Goal: Task Accomplishment & Management: Manage account settings

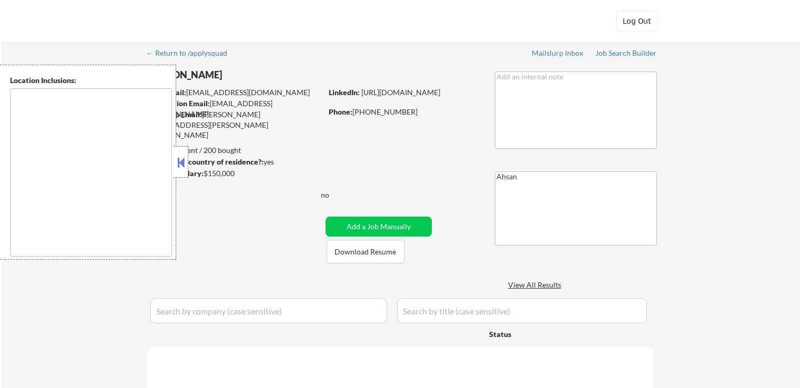
type textarea "[GEOGRAPHIC_DATA], [GEOGRAPHIC_DATA] [GEOGRAPHIC_DATA], [GEOGRAPHIC_DATA] [GEOG…"
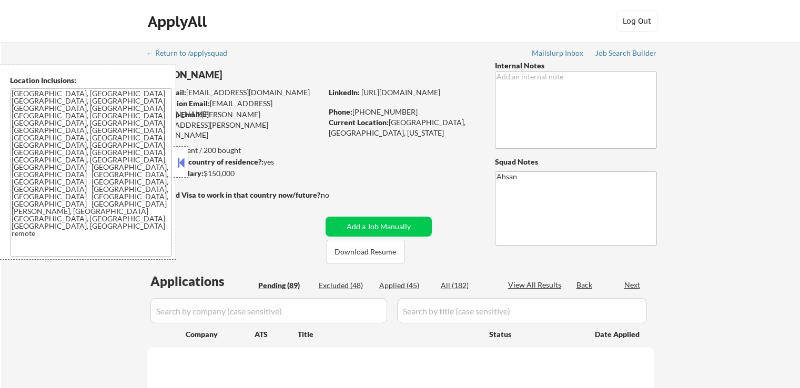
select select ""pending""
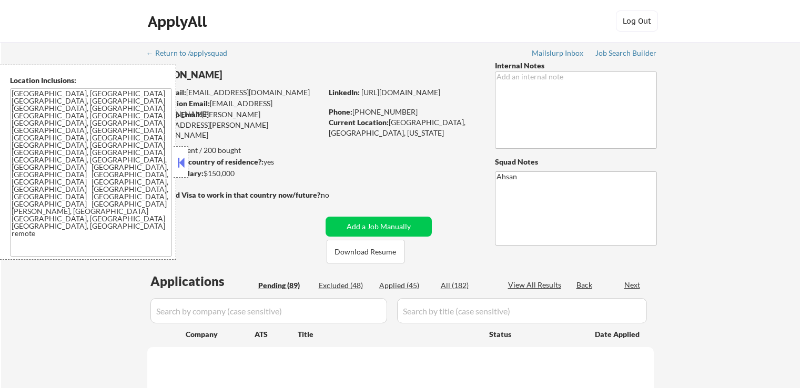
select select ""pending""
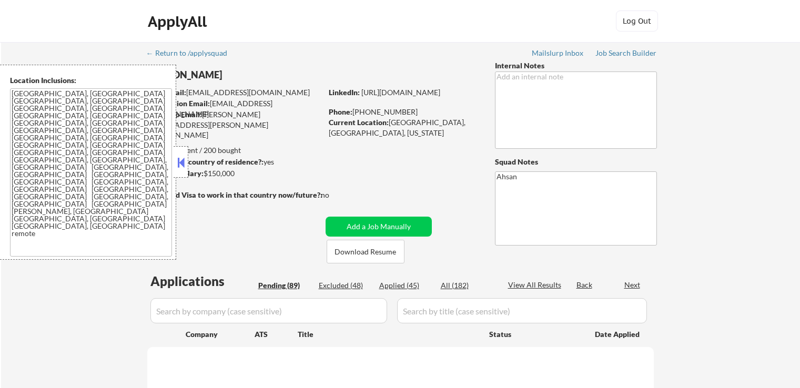
select select ""pending""
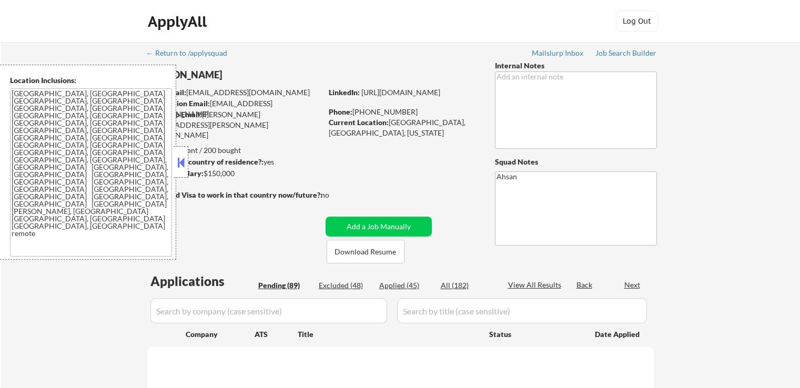
select select ""pending""
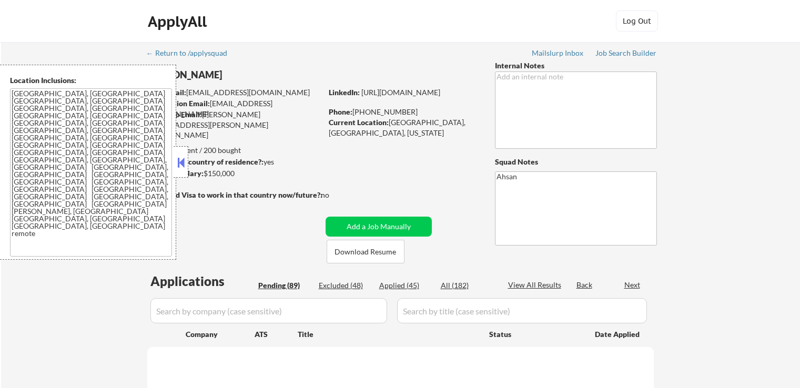
select select ""pending""
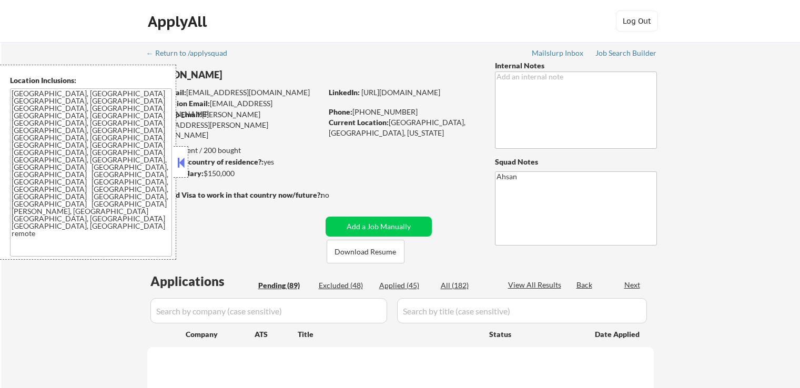
select select ""pending""
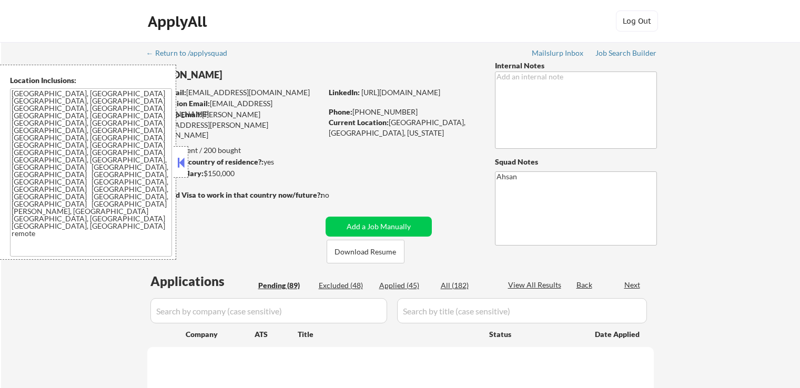
select select ""pending""
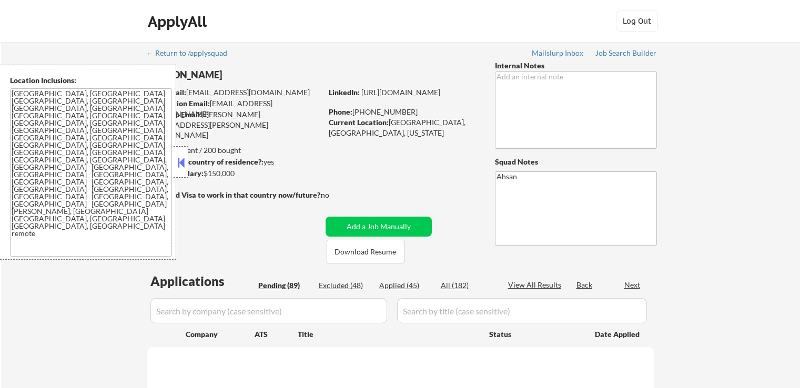
select select ""pending""
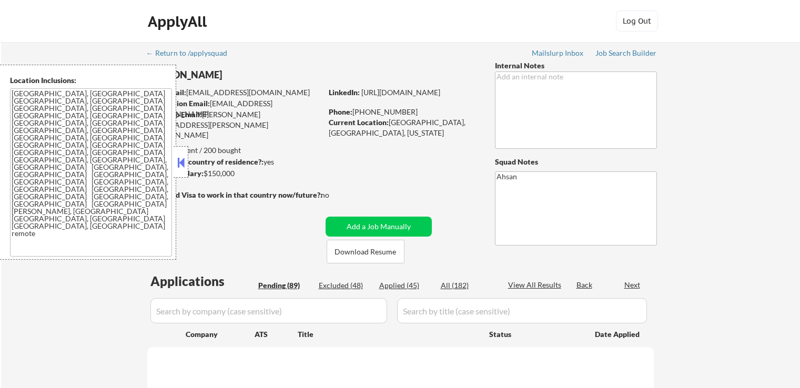
select select ""pending""
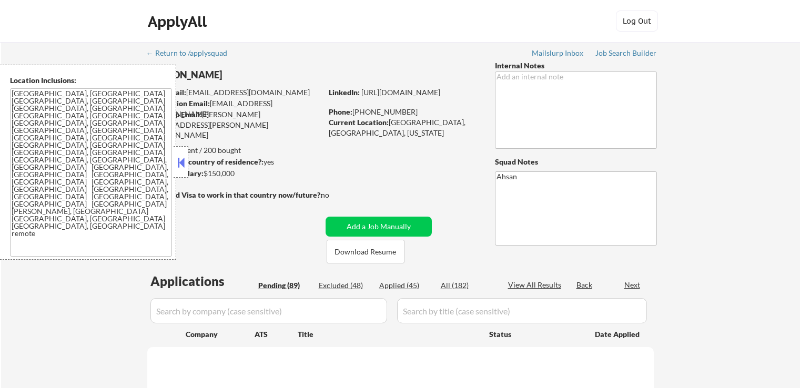
select select ""pending""
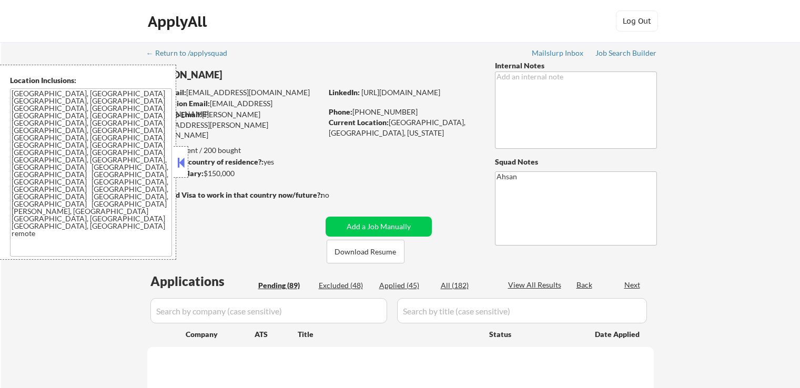
select select ""pending""
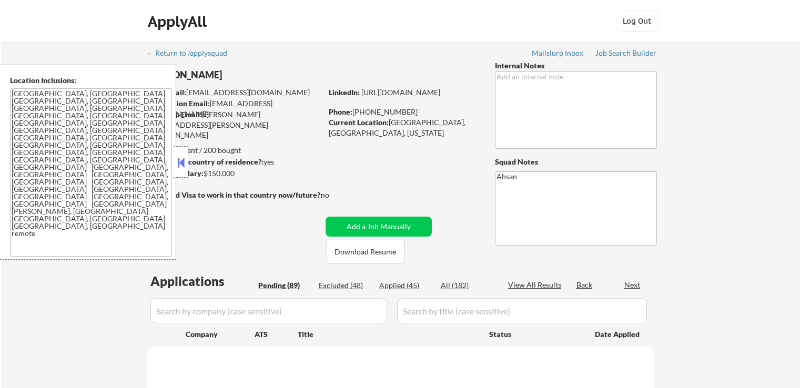
select select ""pending""
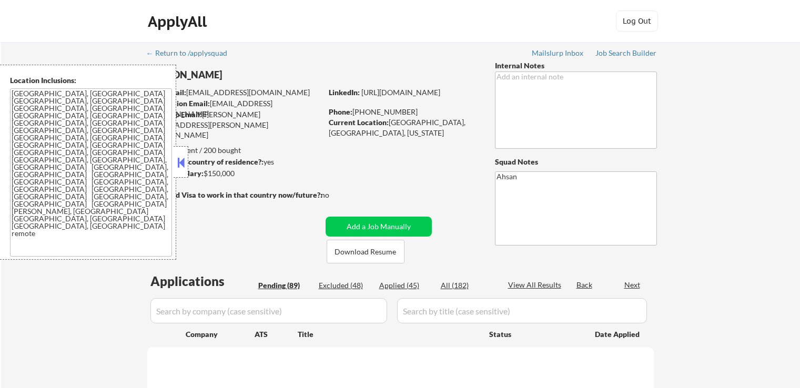
select select ""pending""
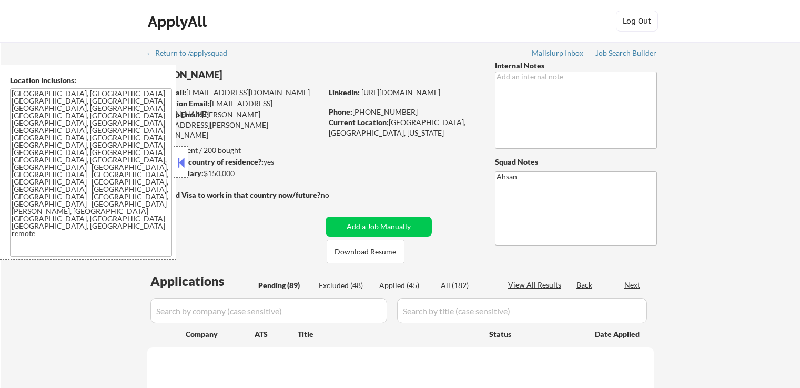
select select ""pending""
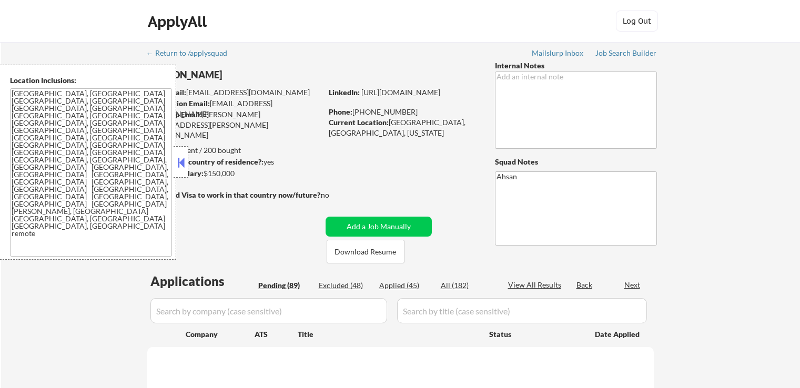
select select ""pending""
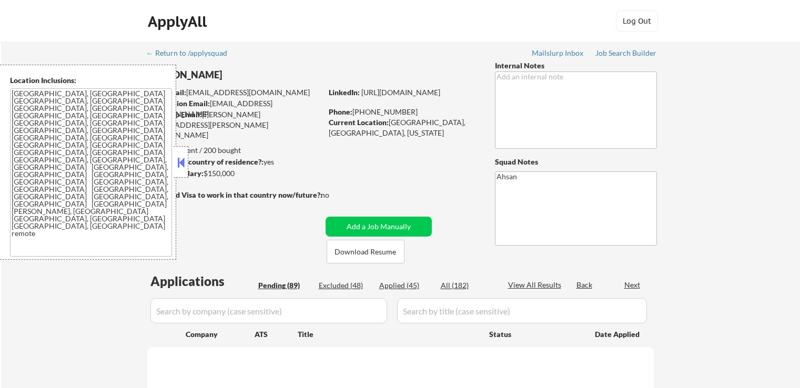
select select ""pending""
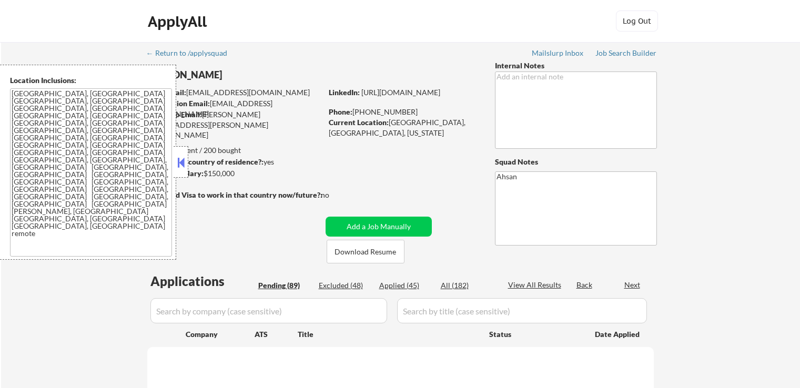
select select ""pending""
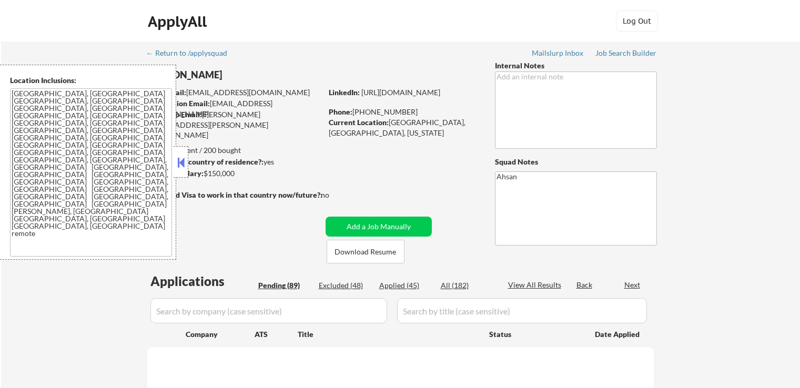
select select ""pending""
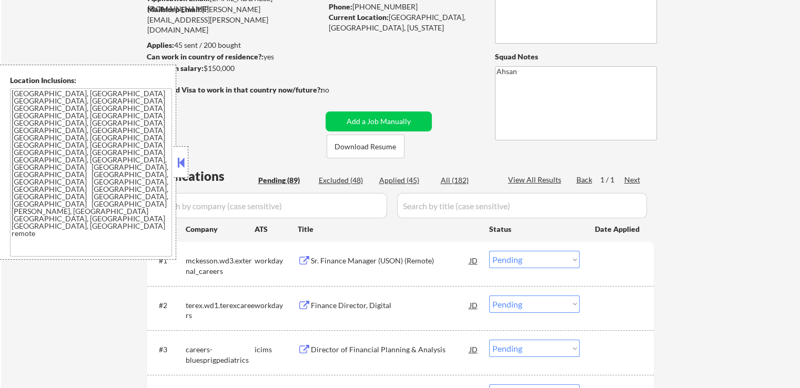
drag, startPoint x: 179, startPoint y: 156, endPoint x: 226, endPoint y: 145, distance: 48.6
click at [181, 156] on button at bounding box center [181, 163] width 12 height 16
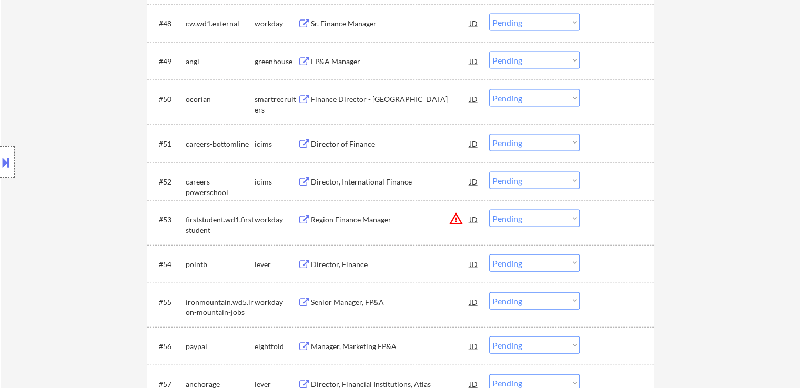
scroll to position [2315, 0]
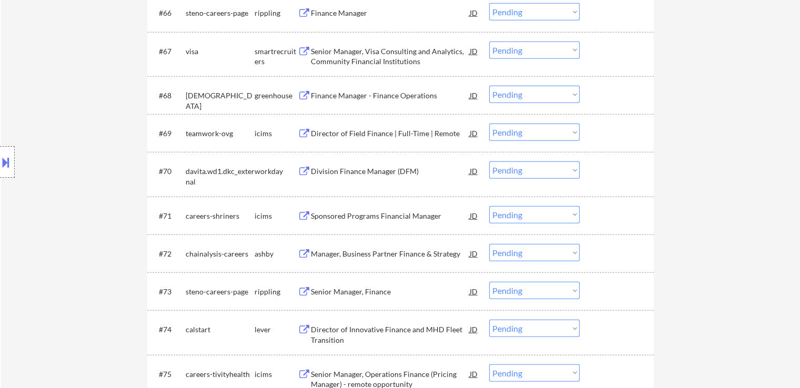
click at [84, 146] on div "Location Inclusions: [GEOGRAPHIC_DATA], [GEOGRAPHIC_DATA] [GEOGRAPHIC_DATA], [G…" at bounding box center [94, 162] width 188 height 195
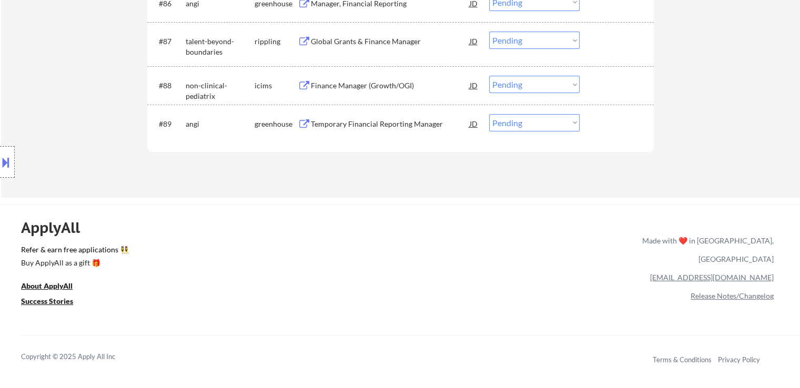
scroll to position [3736, 0]
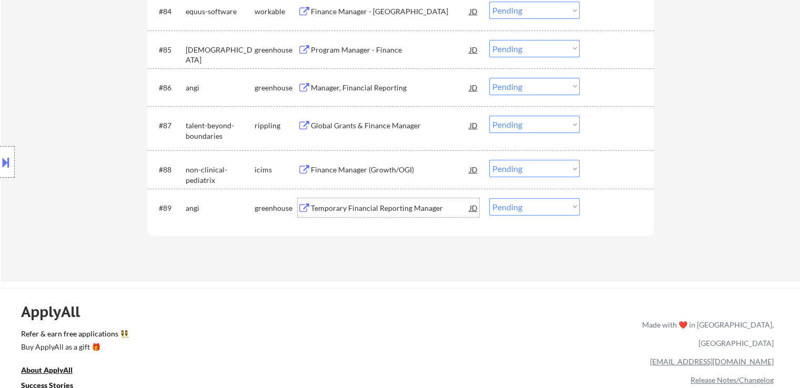
click at [377, 215] on div "Temporary Financial Reporting Manager" at bounding box center [390, 207] width 159 height 19
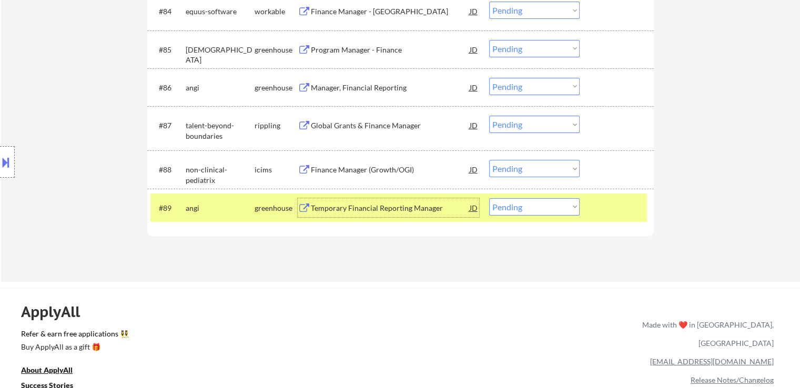
click at [2, 159] on button at bounding box center [6, 162] width 12 height 17
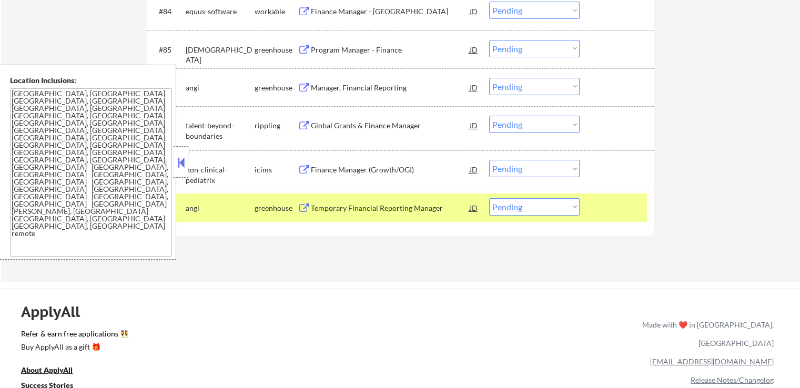
drag, startPoint x: 183, startPoint y: 168, endPoint x: 177, endPoint y: 167, distance: 6.3
click at [183, 168] on button at bounding box center [181, 163] width 12 height 16
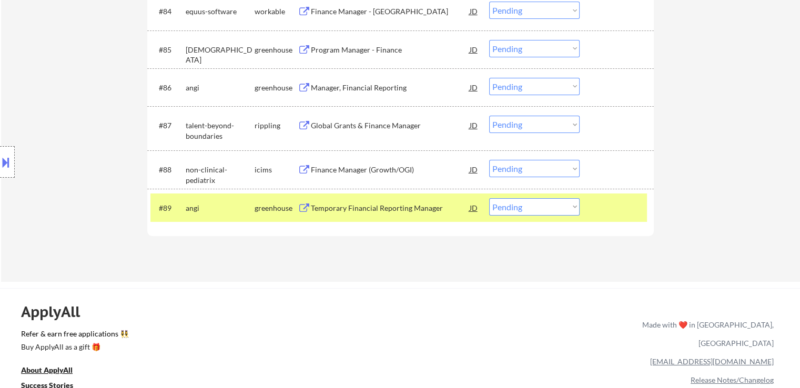
click at [102, 128] on div "Location Inclusions: [GEOGRAPHIC_DATA], [GEOGRAPHIC_DATA] [GEOGRAPHIC_DATA], [G…" at bounding box center [94, 162] width 188 height 195
click at [88, 222] on div "Location Inclusions: [GEOGRAPHIC_DATA], [GEOGRAPHIC_DATA] [GEOGRAPHIC_DATA], [G…" at bounding box center [94, 162] width 188 height 195
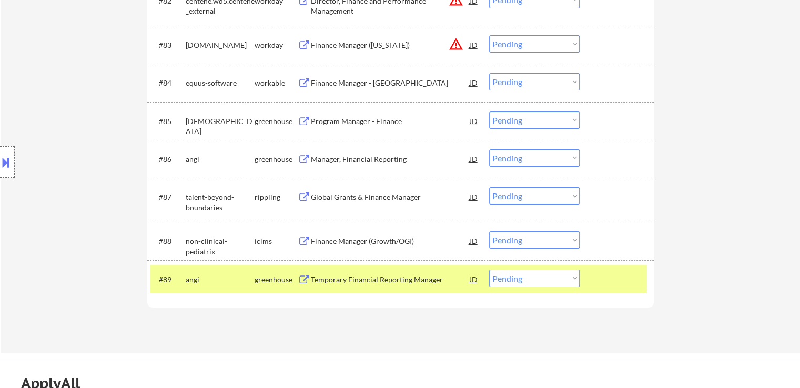
scroll to position [3683, 0]
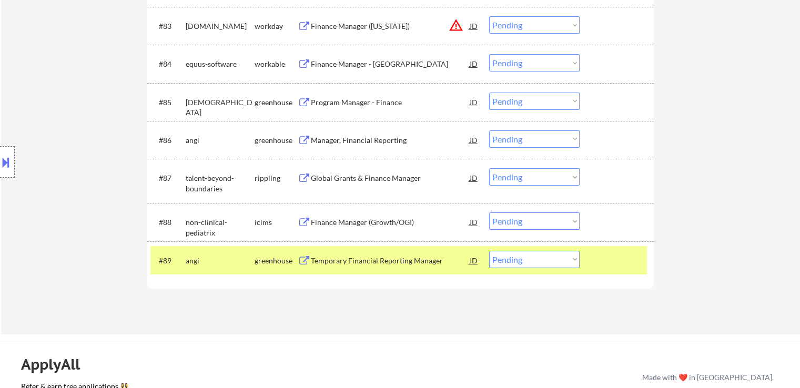
click at [522, 259] on select "Choose an option... Pending Applied Excluded (Questions) Excluded (Expired) Exc…" at bounding box center [534, 259] width 91 height 17
select select ""excluded__location_""
click at [489, 251] on select "Choose an option... Pending Applied Excluded (Questions) Excluded (Expired) Exc…" at bounding box center [534, 259] width 91 height 17
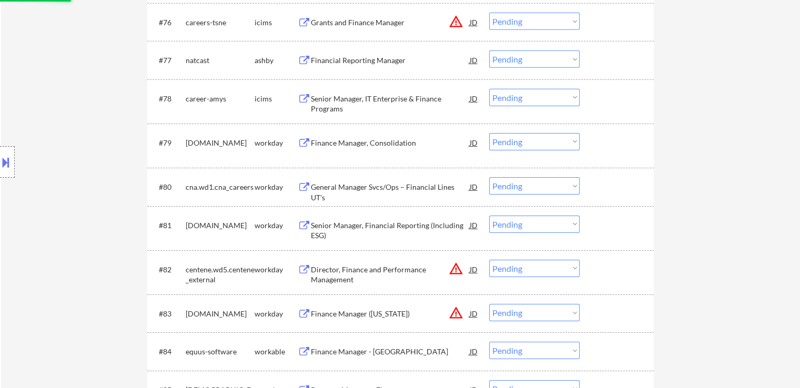
scroll to position [3315, 0]
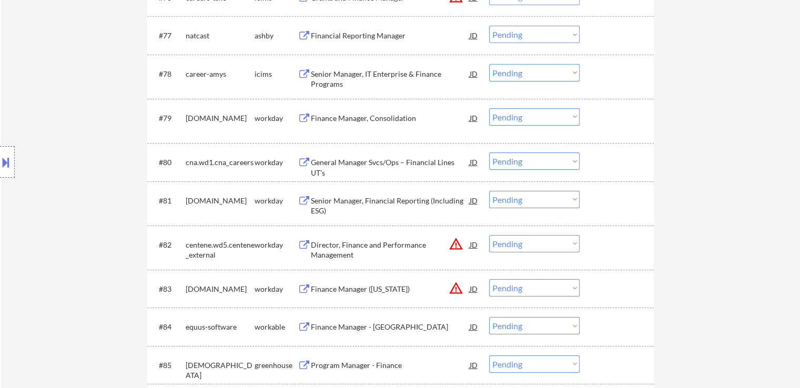
drag, startPoint x: 732, startPoint y: 204, endPoint x: 727, endPoint y: 213, distance: 9.9
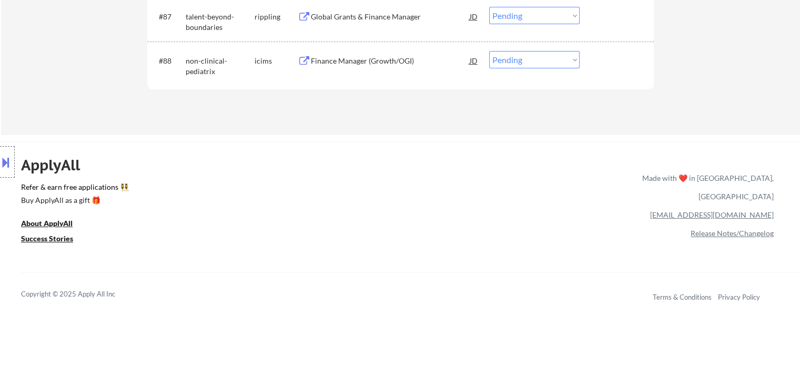
scroll to position [3799, 0]
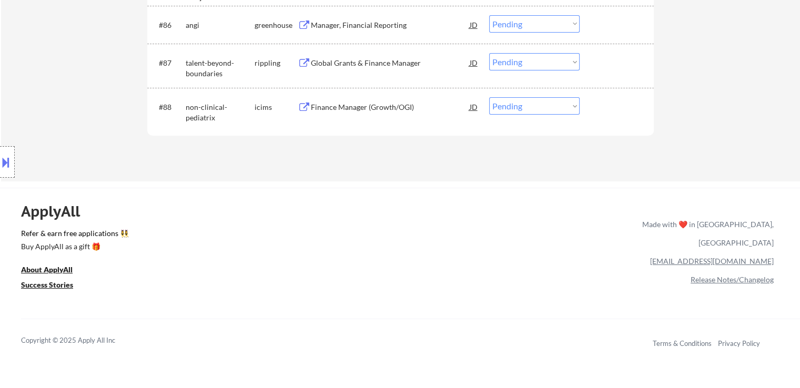
click at [88, 102] on div "Location Inclusions: [GEOGRAPHIC_DATA], [GEOGRAPHIC_DATA] [GEOGRAPHIC_DATA], [G…" at bounding box center [94, 162] width 188 height 195
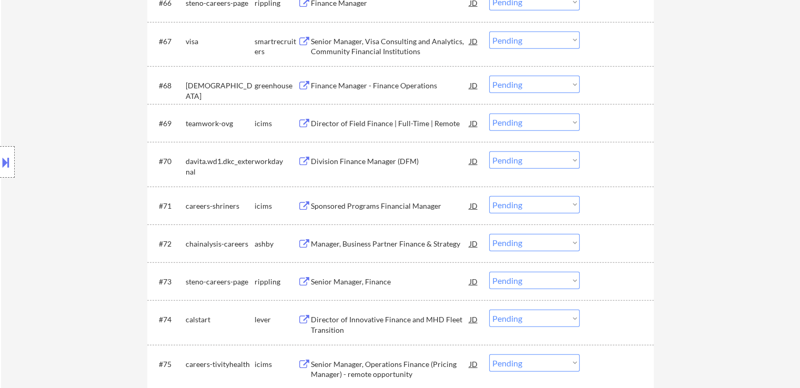
click at [101, 213] on div "Location Inclusions: [GEOGRAPHIC_DATA], [GEOGRAPHIC_DATA] [GEOGRAPHIC_DATA], [G…" at bounding box center [94, 162] width 188 height 195
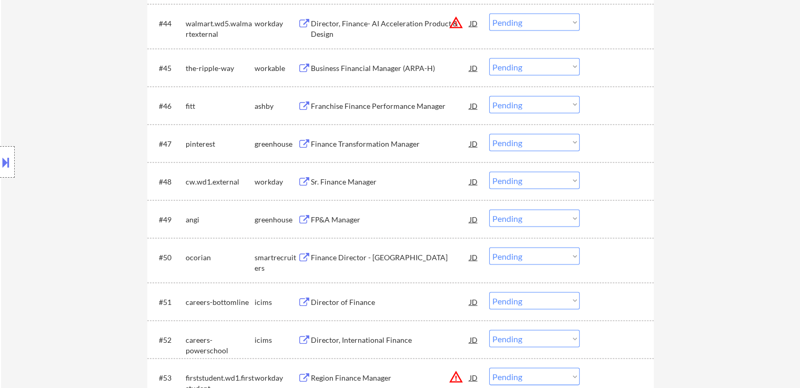
drag, startPoint x: 95, startPoint y: 201, endPoint x: 100, endPoint y: 190, distance: 11.5
click at [97, 192] on div "Location Inclusions: [GEOGRAPHIC_DATA], [GEOGRAPHIC_DATA] [GEOGRAPHIC_DATA], [G…" at bounding box center [94, 162] width 188 height 195
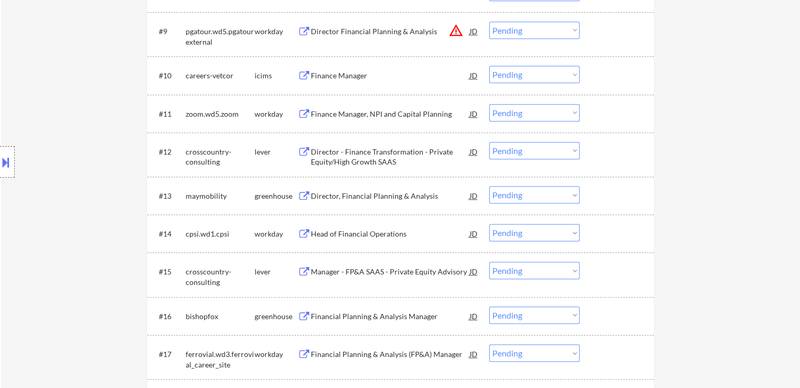
click at [112, 172] on div "Location Inclusions: [GEOGRAPHIC_DATA], [GEOGRAPHIC_DATA] [GEOGRAPHIC_DATA], [G…" at bounding box center [94, 162] width 188 height 195
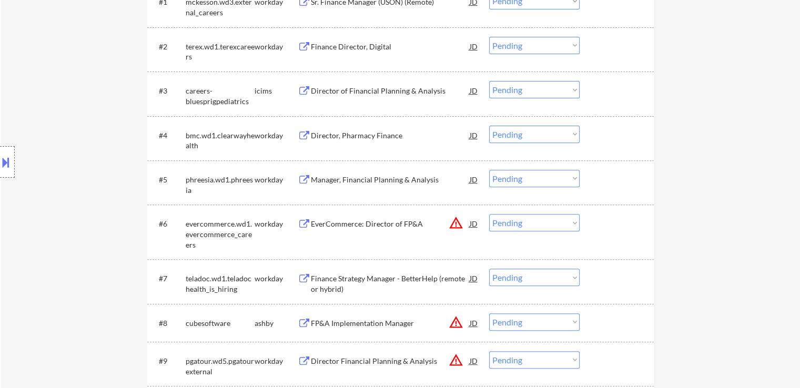
scroll to position [326, 0]
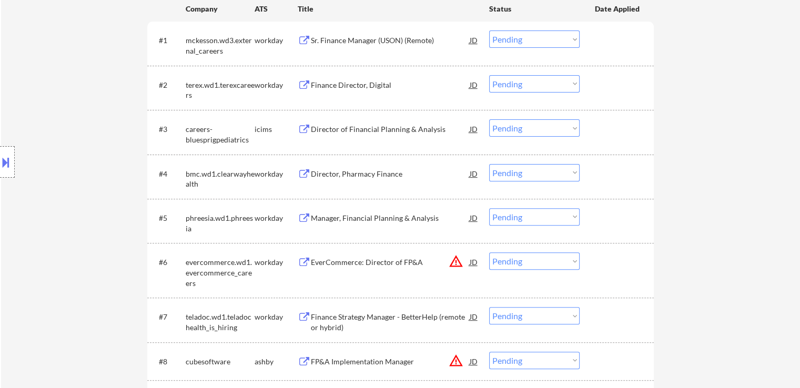
click at [377, 83] on div "Finance Director, Digital" at bounding box center [390, 85] width 159 height 11
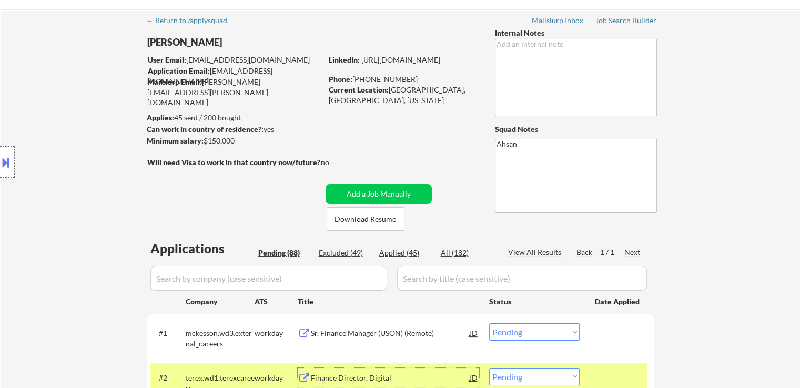
scroll to position [0, 0]
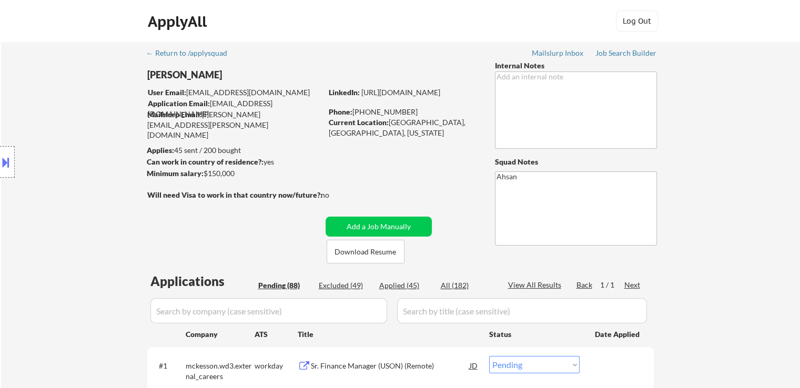
click at [55, 217] on div "Location Inclusions: [GEOGRAPHIC_DATA], [GEOGRAPHIC_DATA] [GEOGRAPHIC_DATA], [G…" at bounding box center [94, 162] width 188 height 195
drag, startPoint x: 204, startPoint y: 116, endPoint x: 285, endPoint y: 114, distance: 81.6
click at [285, 114] on div "Mailslurp Email: [PERSON_NAME][EMAIL_ADDRESS][PERSON_NAME][DOMAIN_NAME]" at bounding box center [234, 124] width 175 height 31
drag, startPoint x: 425, startPoint y: 124, endPoint x: 377, endPoint y: 121, distance: 48.6
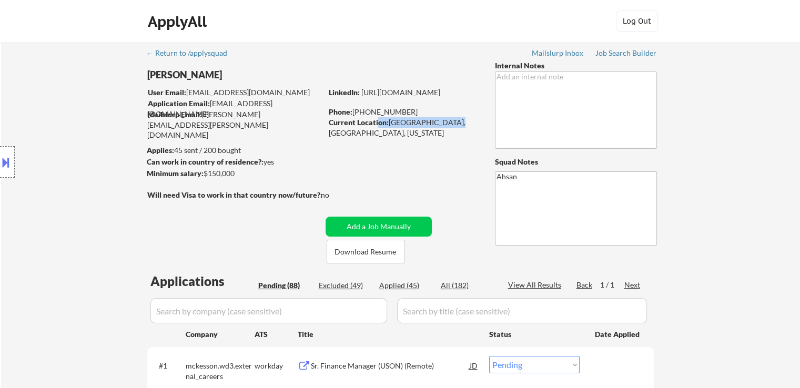
click at [377, 121] on div "Current Location: [GEOGRAPHIC_DATA], [GEOGRAPHIC_DATA], [US_STATE]" at bounding box center [403, 127] width 149 height 21
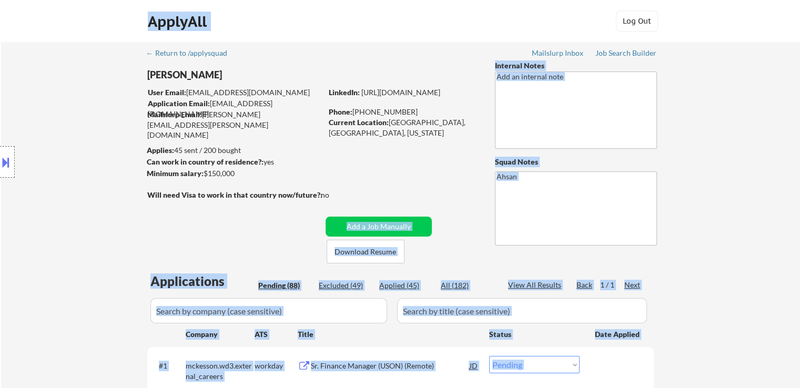
drag, startPoint x: 335, startPoint y: 194, endPoint x: 139, endPoint y: 130, distance: 205.8
click at [139, 130] on body "← Return to /applysquad Mailslurp Inbox Job Search Builder [PERSON_NAME] User E…" at bounding box center [400, 194] width 800 height 388
click at [137, 133] on div "Location Inclusions: [GEOGRAPHIC_DATA], [GEOGRAPHIC_DATA] [GEOGRAPHIC_DATA], [G…" at bounding box center [94, 162] width 188 height 195
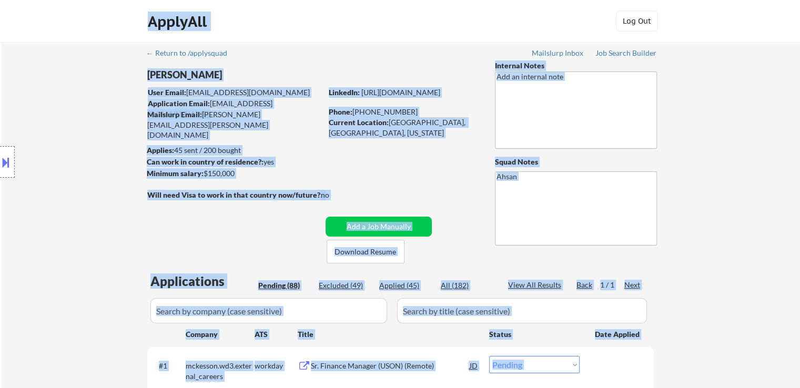
drag, startPoint x: 148, startPoint y: 148, endPoint x: 249, endPoint y: 140, distance: 101.3
click at [249, 140] on body "← Return to /applysquad Mailslurp Inbox Job Search Builder [PERSON_NAME] User E…" at bounding box center [400, 194] width 800 height 388
click at [253, 167] on div "Can work in country of residence?: yes" at bounding box center [233, 162] width 172 height 11
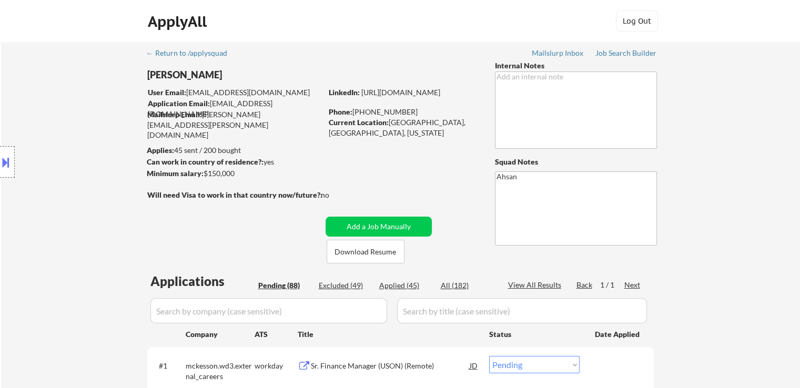
click at [255, 160] on strong "Can work in country of residence?:" at bounding box center [205, 161] width 117 height 9
click at [254, 160] on strong "Can work in country of residence?:" at bounding box center [205, 161] width 117 height 9
click at [210, 158] on strong "Can work in country of residence?:" at bounding box center [205, 161] width 117 height 9
click at [158, 158] on div "Location Inclusions: [GEOGRAPHIC_DATA], [GEOGRAPHIC_DATA] [GEOGRAPHIC_DATA], [G…" at bounding box center [94, 162] width 188 height 195
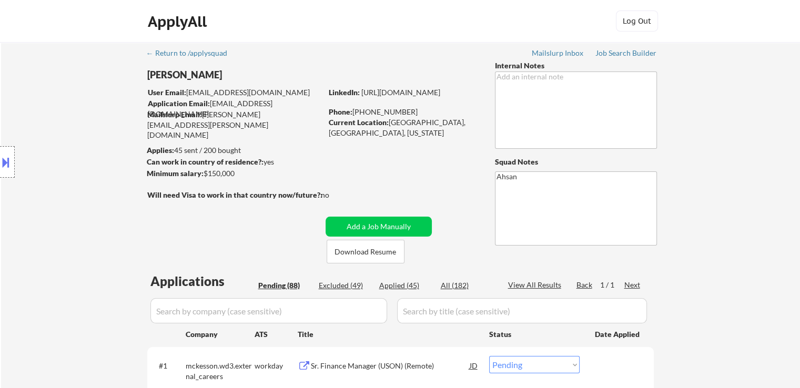
click at [158, 158] on div "Location Inclusions: [GEOGRAPHIC_DATA], [GEOGRAPHIC_DATA] [GEOGRAPHIC_DATA], [G…" at bounding box center [94, 162] width 188 height 195
click at [172, 159] on div "Location Inclusions: [GEOGRAPHIC_DATA], [GEOGRAPHIC_DATA] [GEOGRAPHIC_DATA], [G…" at bounding box center [94, 162] width 188 height 195
click at [166, 170] on div "Location Inclusions: [GEOGRAPHIC_DATA], [GEOGRAPHIC_DATA] [GEOGRAPHIC_DATA], [G…" at bounding box center [94, 162] width 188 height 195
click at [165, 170] on div "Location Inclusions: [GEOGRAPHIC_DATA], [GEOGRAPHIC_DATA] [GEOGRAPHIC_DATA], [G…" at bounding box center [94, 162] width 188 height 195
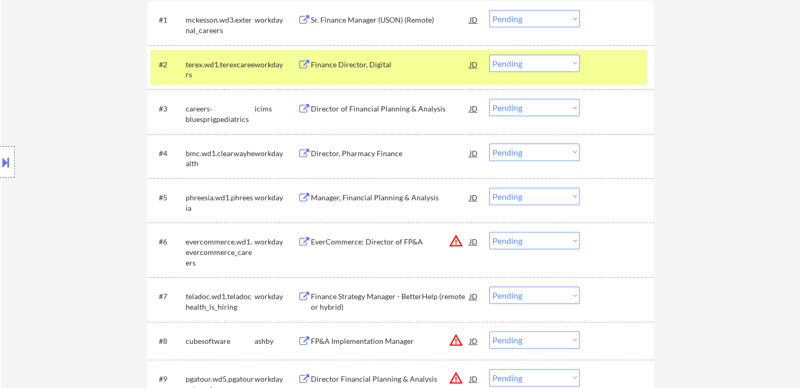
scroll to position [421, 0]
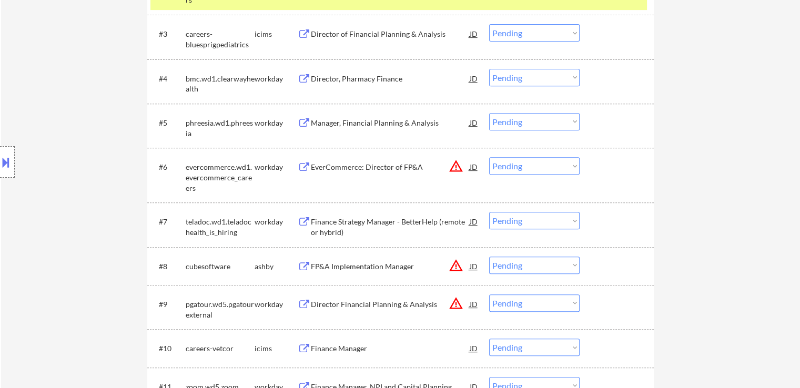
drag, startPoint x: 75, startPoint y: 205, endPoint x: 97, endPoint y: 180, distance: 33.2
click at [75, 204] on div "Location Inclusions: [GEOGRAPHIC_DATA], [GEOGRAPHIC_DATA] [GEOGRAPHIC_DATA], [G…" at bounding box center [94, 162] width 188 height 195
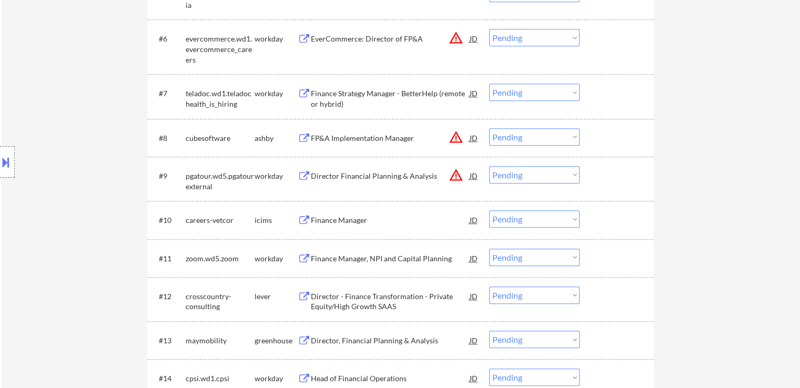
scroll to position [579, 0]
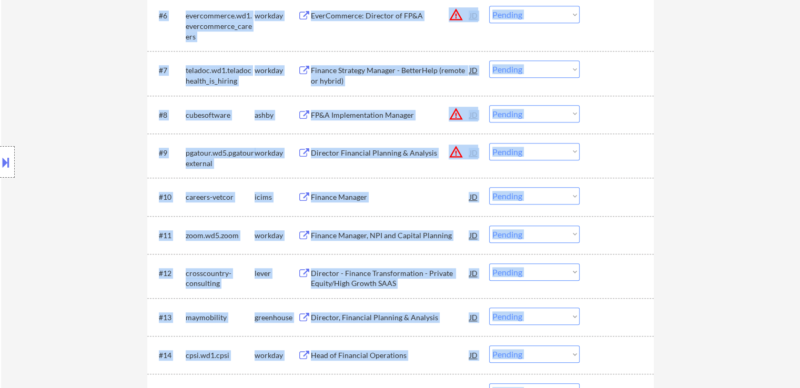
drag, startPoint x: 798, startPoint y: 62, endPoint x: 808, endPoint y: 7, distance: 55.6
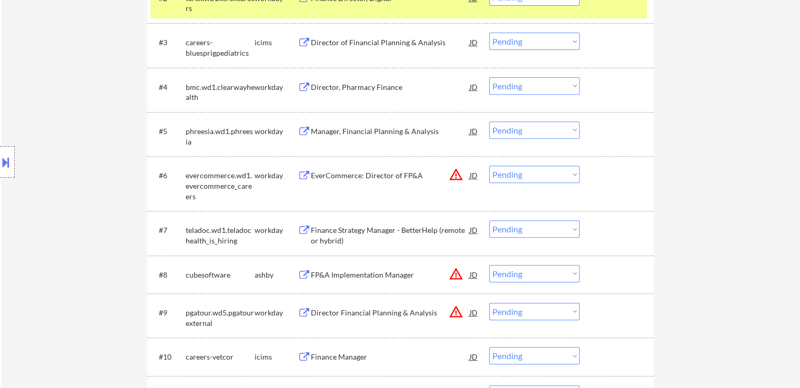
scroll to position [0, 0]
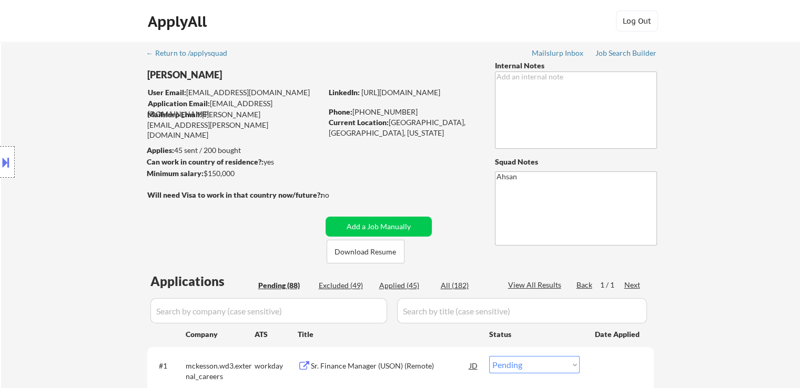
drag, startPoint x: 792, startPoint y: 113, endPoint x: 795, endPoint y: 103, distance: 9.7
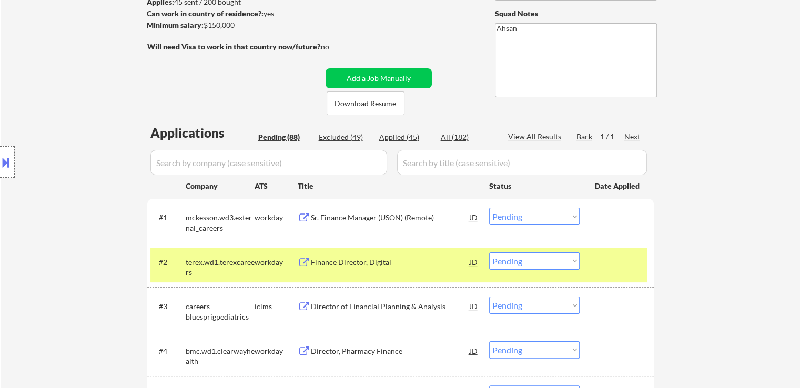
scroll to position [210, 0]
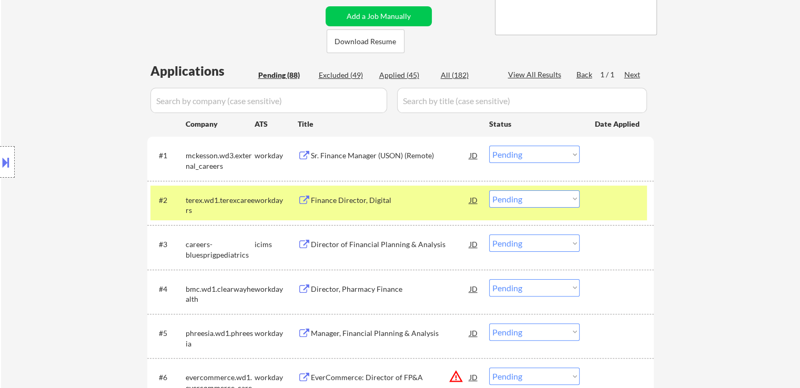
click at [86, 136] on div "Location Inclusions: [GEOGRAPHIC_DATA], [GEOGRAPHIC_DATA] [GEOGRAPHIC_DATA], [G…" at bounding box center [94, 162] width 188 height 195
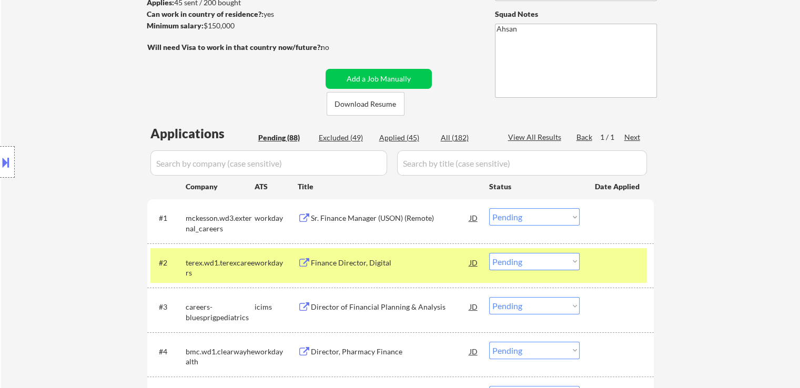
scroll to position [105, 0]
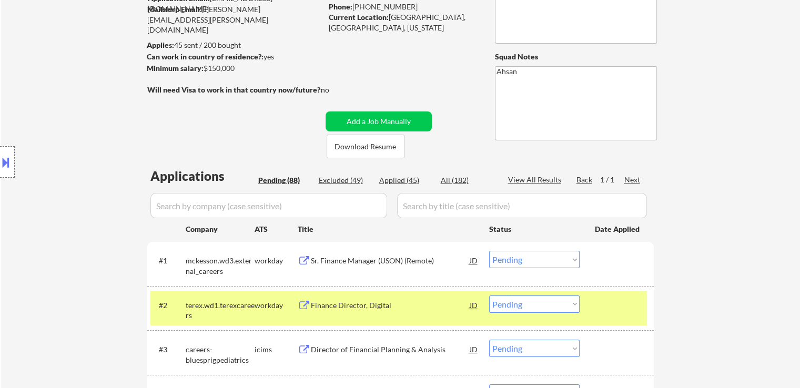
click at [89, 136] on div "Location Inclusions: [GEOGRAPHIC_DATA], [GEOGRAPHIC_DATA] [GEOGRAPHIC_DATA], [G…" at bounding box center [94, 162] width 188 height 195
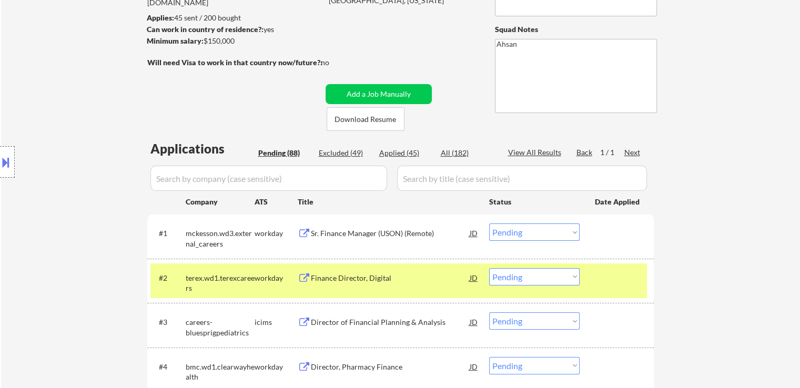
scroll to position [158, 0]
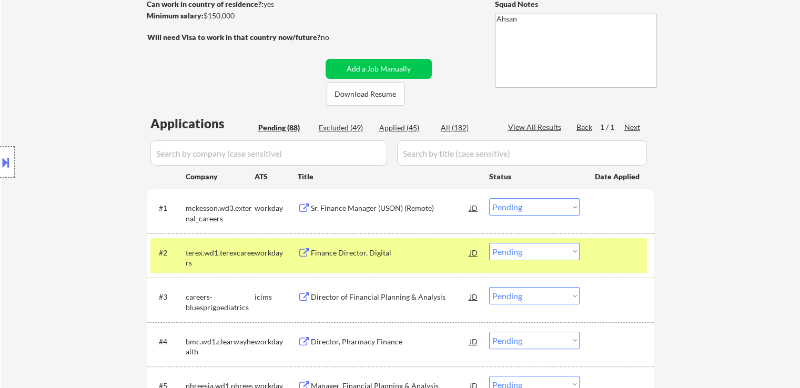
click at [85, 133] on div "Location Inclusions: [GEOGRAPHIC_DATA], [GEOGRAPHIC_DATA] [GEOGRAPHIC_DATA], [G…" at bounding box center [94, 162] width 188 height 195
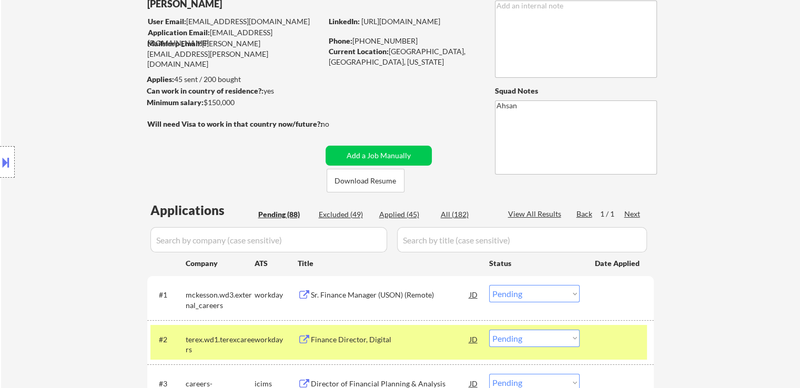
scroll to position [53, 0]
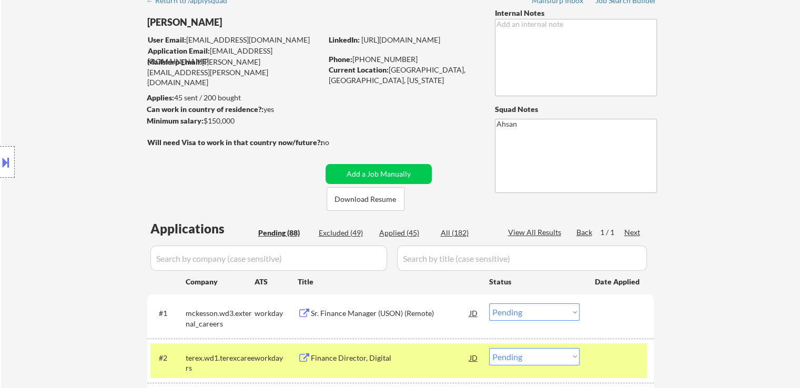
click at [69, 155] on div "Location Inclusions: [GEOGRAPHIC_DATA], [GEOGRAPHIC_DATA] [GEOGRAPHIC_DATA], [G…" at bounding box center [94, 162] width 188 height 195
click at [71, 157] on div "Location Inclusions: [GEOGRAPHIC_DATA], [GEOGRAPHIC_DATA] [GEOGRAPHIC_DATA], [G…" at bounding box center [94, 162] width 188 height 195
drag, startPoint x: 71, startPoint y: 157, endPoint x: 82, endPoint y: 154, distance: 10.8
click at [76, 157] on div "Location Inclusions: [GEOGRAPHIC_DATA], [GEOGRAPHIC_DATA] [GEOGRAPHIC_DATA], [G…" at bounding box center [94, 162] width 188 height 195
click at [91, 146] on div "Location Inclusions: [GEOGRAPHIC_DATA], [GEOGRAPHIC_DATA] [GEOGRAPHIC_DATA], [G…" at bounding box center [94, 162] width 188 height 195
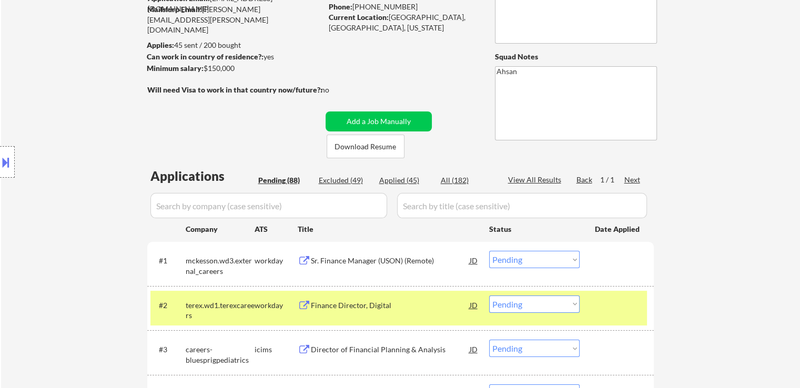
click at [92, 146] on div "Location Inclusions: [GEOGRAPHIC_DATA], [GEOGRAPHIC_DATA] [GEOGRAPHIC_DATA], [G…" at bounding box center [94, 162] width 188 height 195
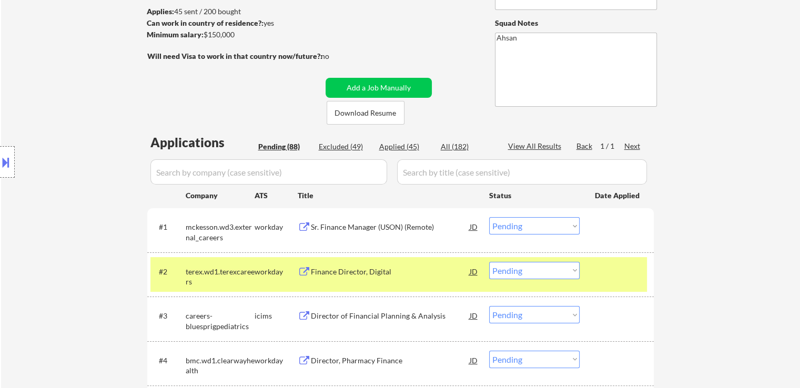
scroll to position [158, 0]
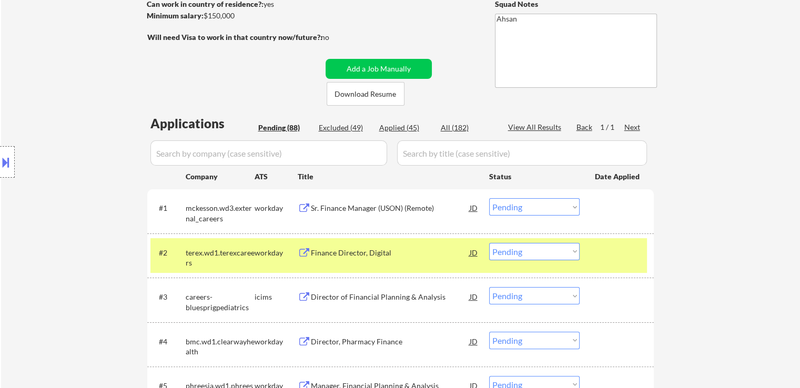
drag, startPoint x: 87, startPoint y: 149, endPoint x: 118, endPoint y: 167, distance: 35.8
click at [84, 150] on div "Location Inclusions: [GEOGRAPHIC_DATA], [GEOGRAPHIC_DATA] [GEOGRAPHIC_DATA], [G…" at bounding box center [94, 162] width 188 height 195
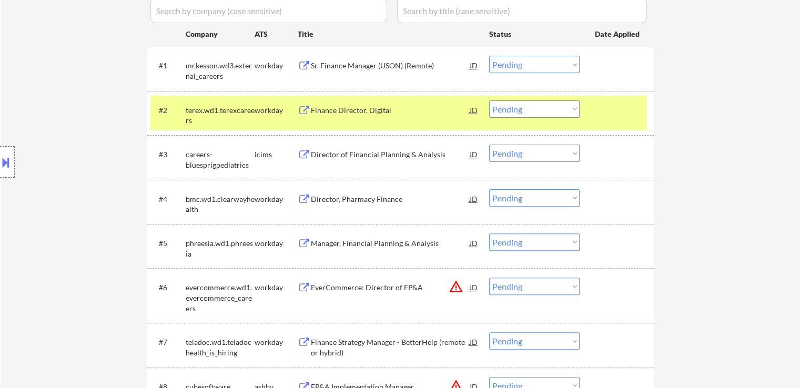
scroll to position [368, 0]
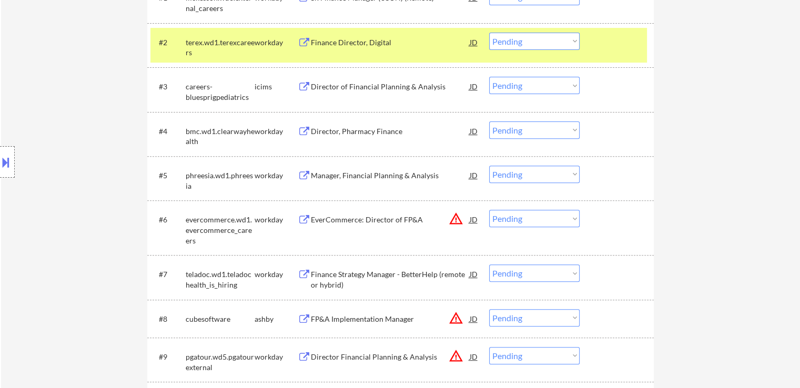
drag, startPoint x: 671, startPoint y: 135, endPoint x: 373, endPoint y: 86, distance: 301.8
click at [309, 129] on button at bounding box center [304, 132] width 13 height 10
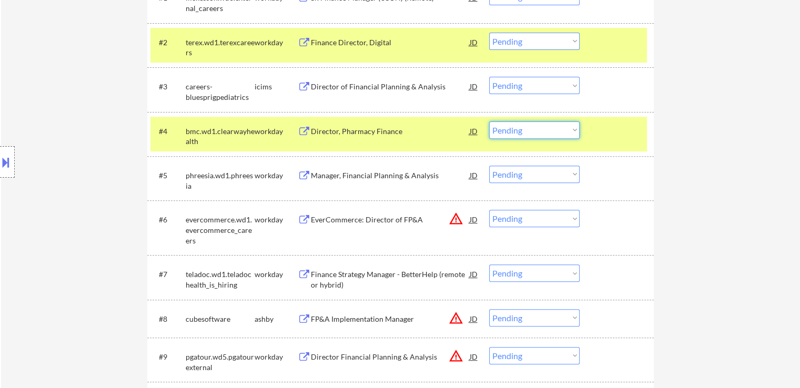
click at [551, 134] on select "Choose an option... Pending Applied Excluded (Questions) Excluded (Expired) Exc…" at bounding box center [534, 130] width 91 height 17
click at [255, 127] on div "workday" at bounding box center [276, 131] width 43 height 11
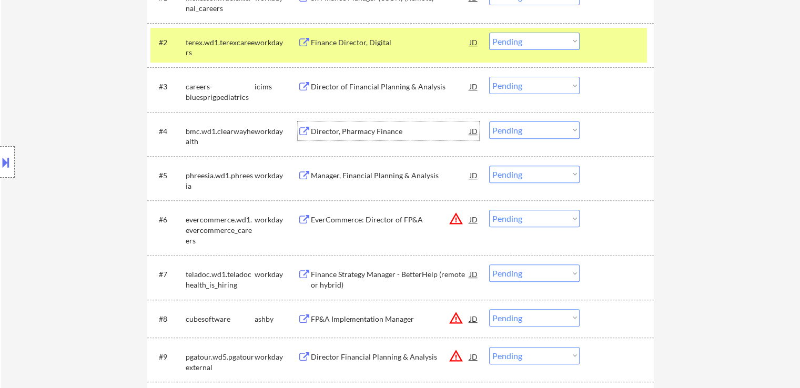
click at [335, 124] on div "Director, Pharmacy Finance" at bounding box center [390, 131] width 159 height 19
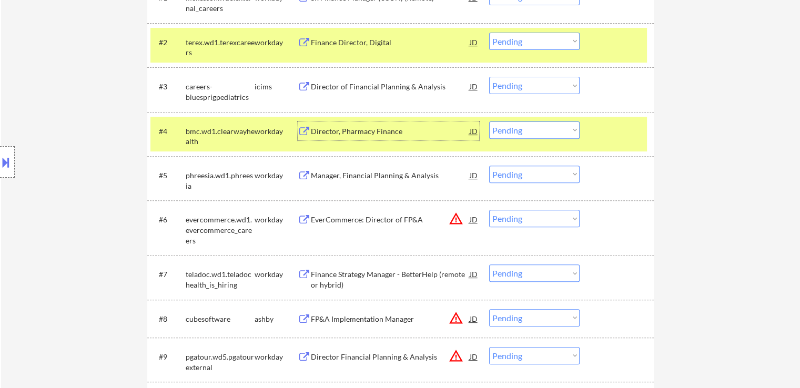
click at [29, 153] on div "Location Inclusions: [GEOGRAPHIC_DATA], [GEOGRAPHIC_DATA] [GEOGRAPHIC_DATA], [G…" at bounding box center [94, 162] width 188 height 195
click at [43, 152] on div "Location Inclusions: [GEOGRAPHIC_DATA], [GEOGRAPHIC_DATA] [GEOGRAPHIC_DATA], [G…" at bounding box center [94, 162] width 188 height 195
click at [51, 149] on div "Location Inclusions: [GEOGRAPHIC_DATA], [GEOGRAPHIC_DATA] [GEOGRAPHIC_DATA], [G…" at bounding box center [94, 162] width 188 height 195
click at [53, 145] on div "Location Inclusions: [GEOGRAPHIC_DATA], [GEOGRAPHIC_DATA] [GEOGRAPHIC_DATA], [G…" at bounding box center [94, 162] width 188 height 195
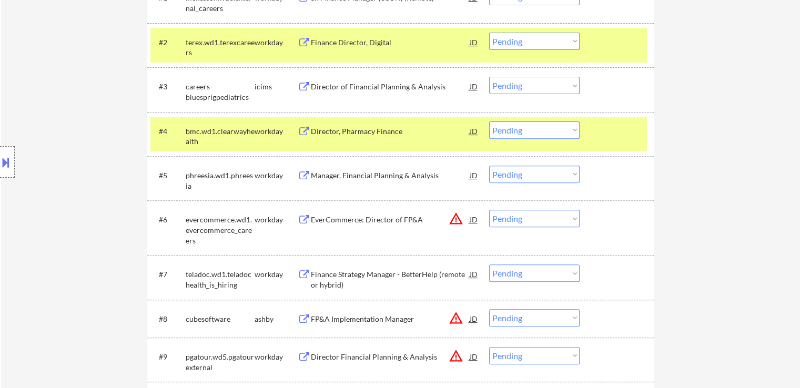
click at [41, 132] on div "Location Inclusions: [GEOGRAPHIC_DATA], [GEOGRAPHIC_DATA] [GEOGRAPHIC_DATA], [G…" at bounding box center [94, 162] width 188 height 195
click at [42, 132] on div "Location Inclusions: [GEOGRAPHIC_DATA], [GEOGRAPHIC_DATA] [GEOGRAPHIC_DATA], [G…" at bounding box center [94, 162] width 188 height 195
drag, startPoint x: 765, startPoint y: 257, endPoint x: 677, endPoint y: 244, distance: 88.9
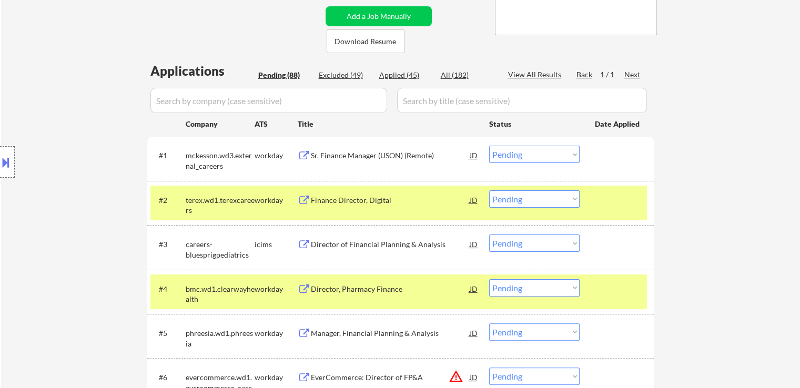
click at [67, 120] on div "Location Inclusions: [GEOGRAPHIC_DATA], [GEOGRAPHIC_DATA] [GEOGRAPHIC_DATA], [G…" at bounding box center [94, 162] width 188 height 195
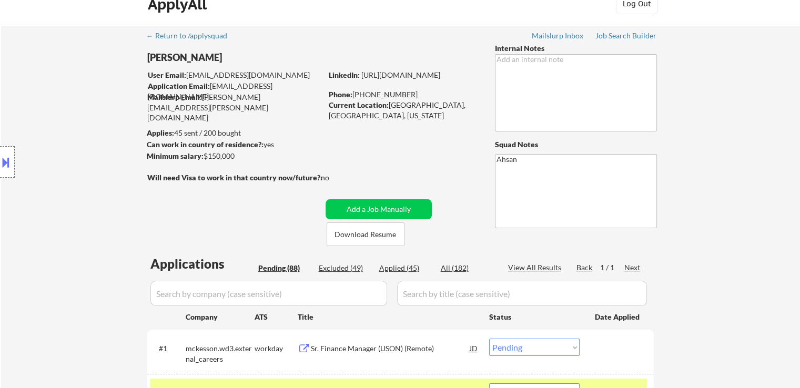
scroll to position [0, 0]
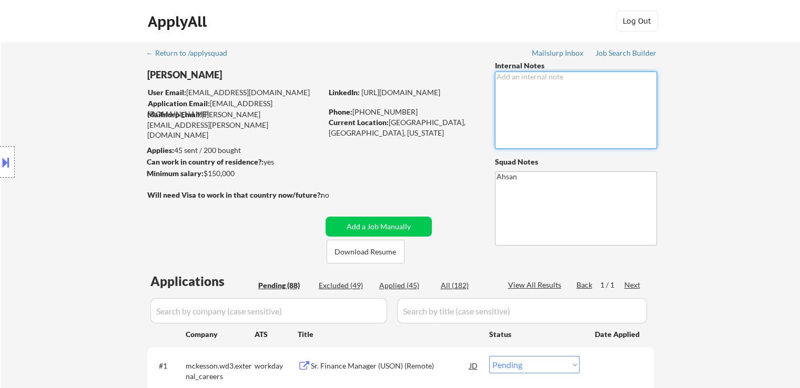
drag, startPoint x: 603, startPoint y: 87, endPoint x: 307, endPoint y: 97, distance: 295.4
click at [307, 97] on div "[PERSON_NAME] User Email: [EMAIL_ADDRESS][DOMAIN_NAME] Application Email: [EMAI…" at bounding box center [400, 162] width 525 height 203
click at [128, 122] on div "Location Inclusions: [GEOGRAPHIC_DATA], [GEOGRAPHIC_DATA] [GEOGRAPHIC_DATA], [G…" at bounding box center [94, 162] width 188 height 195
click at [126, 112] on div "Location Inclusions: [GEOGRAPHIC_DATA], [GEOGRAPHIC_DATA] [GEOGRAPHIC_DATA], [G…" at bounding box center [94, 162] width 188 height 195
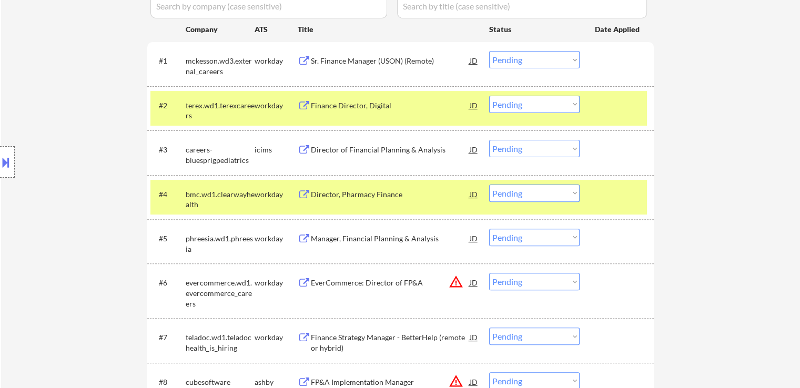
click at [559, 196] on select "Choose an option... Pending Applied Excluded (Questions) Excluded (Expired) Exc…" at bounding box center [534, 193] width 91 height 17
click at [489, 185] on select "Choose an option... Pending Applied Excluded (Questions) Excluded (Expired) Exc…" at bounding box center [534, 193] width 91 height 17
select select ""pending""
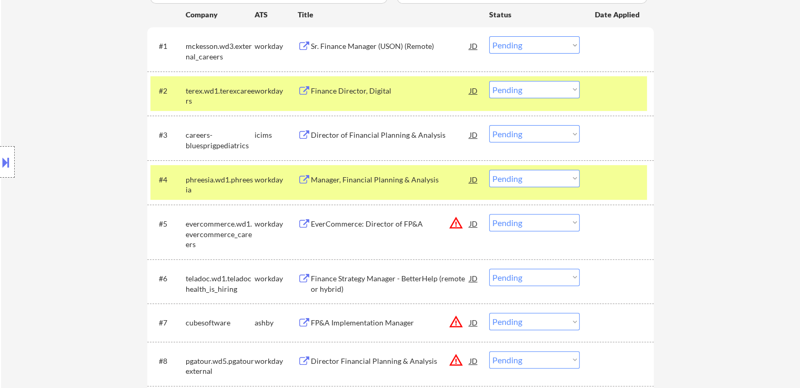
scroll to position [358, 0]
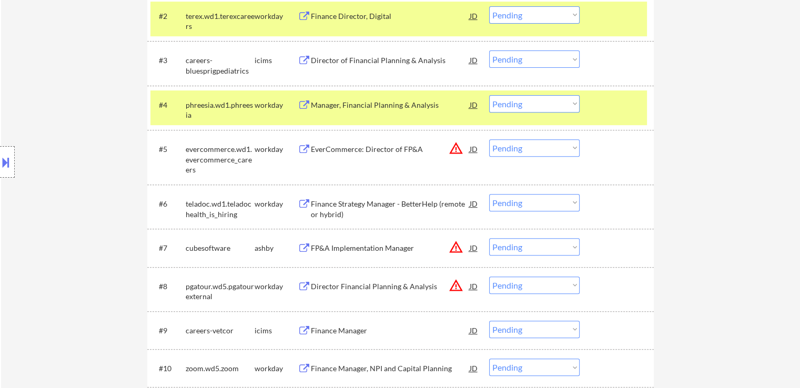
scroll to position [410, 0]
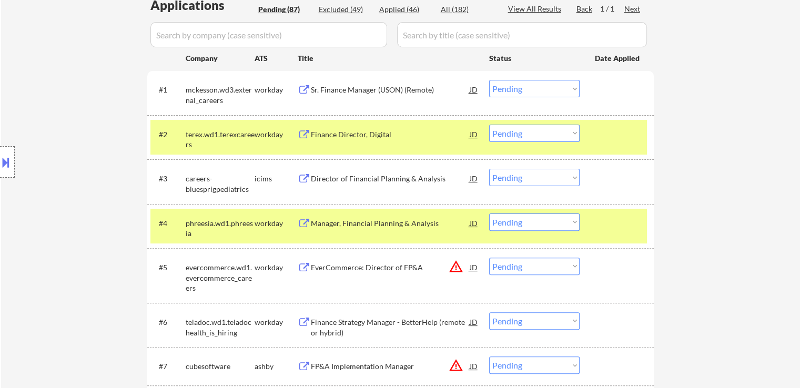
scroll to position [253, 0]
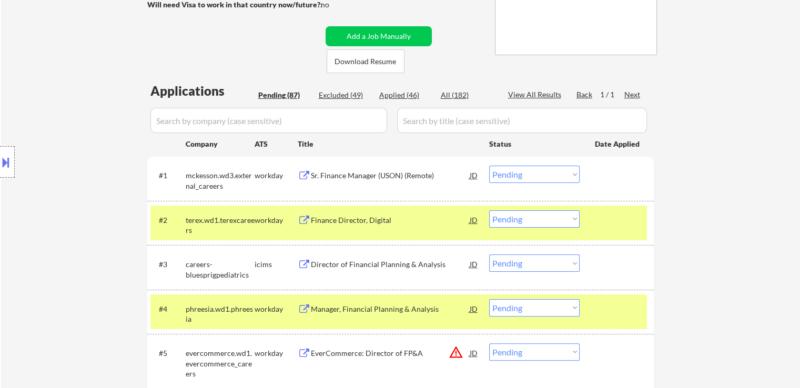
scroll to position [95, 0]
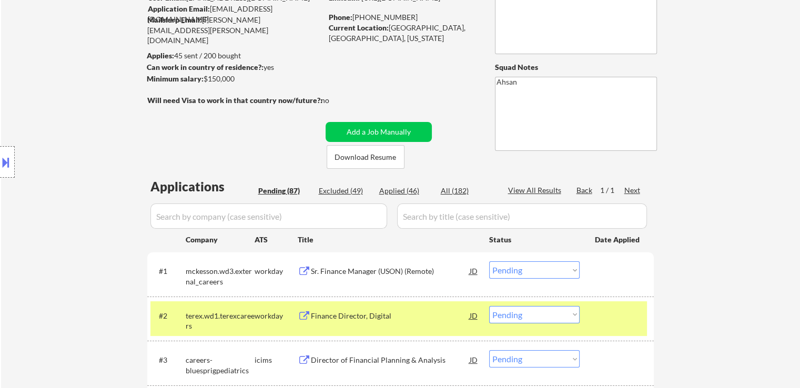
click at [76, 190] on div "Location Inclusions: [GEOGRAPHIC_DATA], [GEOGRAPHIC_DATA] [GEOGRAPHIC_DATA], [G…" at bounding box center [94, 162] width 188 height 195
click at [76, 189] on div "Location Inclusions: [GEOGRAPHIC_DATA], [GEOGRAPHIC_DATA] [GEOGRAPHIC_DATA], [G…" at bounding box center [94, 162] width 188 height 195
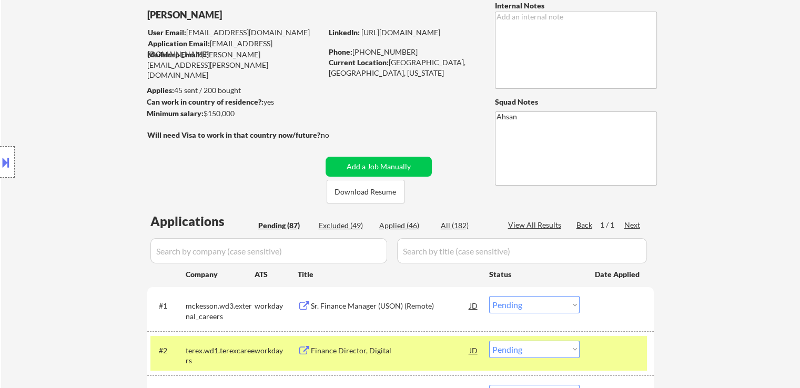
scroll to position [42, 0]
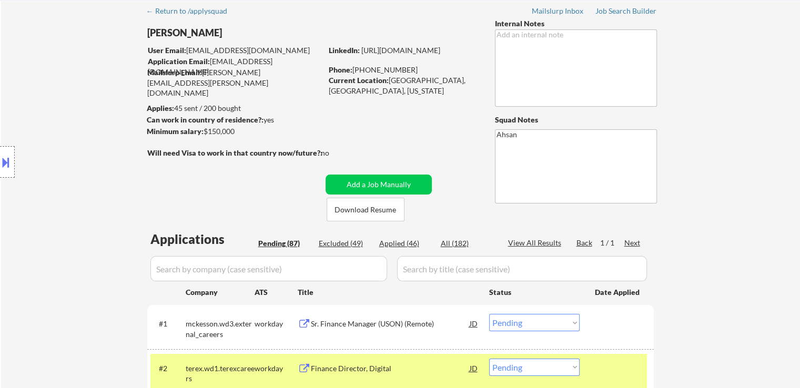
click at [74, 189] on div "Location Inclusions: [GEOGRAPHIC_DATA], [GEOGRAPHIC_DATA] [GEOGRAPHIC_DATA], [G…" at bounding box center [94, 162] width 188 height 195
click at [72, 189] on div "Location Inclusions: [GEOGRAPHIC_DATA], [GEOGRAPHIC_DATA] [GEOGRAPHIC_DATA], [G…" at bounding box center [94, 162] width 188 height 195
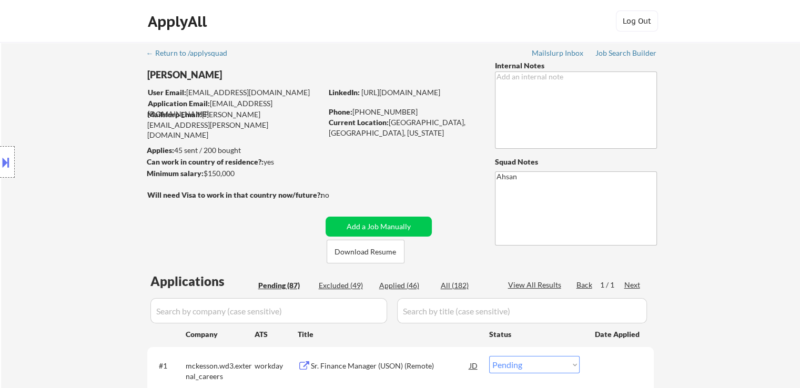
click at [72, 189] on div "Location Inclusions: [GEOGRAPHIC_DATA], [GEOGRAPHIC_DATA] [GEOGRAPHIC_DATA], [G…" at bounding box center [94, 162] width 188 height 195
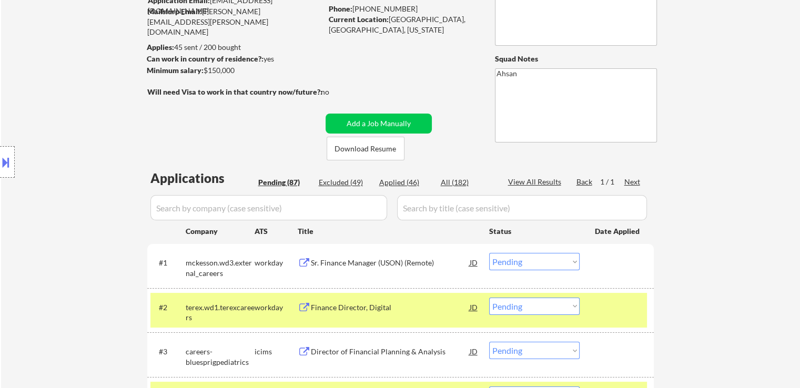
scroll to position [105, 0]
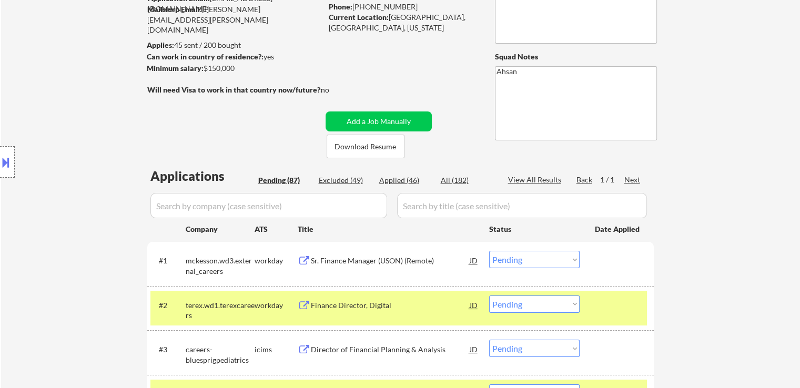
click at [72, 189] on div "Location Inclusions: [GEOGRAPHIC_DATA], [GEOGRAPHIC_DATA] [GEOGRAPHIC_DATA], [G…" at bounding box center [94, 162] width 188 height 195
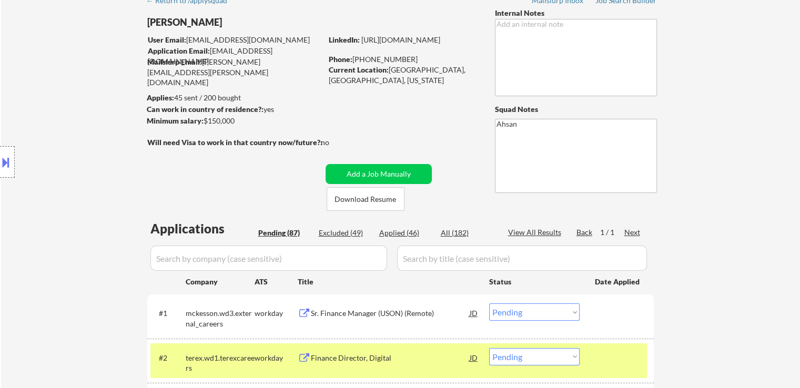
click at [74, 189] on div "Location Inclusions: [GEOGRAPHIC_DATA], [GEOGRAPHIC_DATA] [GEOGRAPHIC_DATA], [G…" at bounding box center [94, 162] width 188 height 195
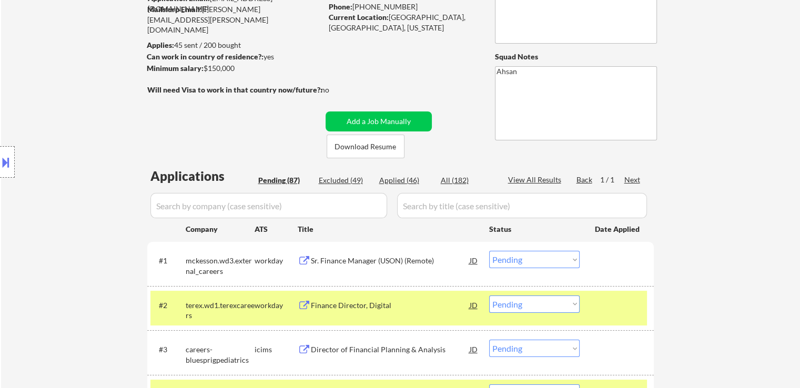
click at [74, 189] on div "Location Inclusions: [GEOGRAPHIC_DATA], [GEOGRAPHIC_DATA] [GEOGRAPHIC_DATA], [G…" at bounding box center [94, 162] width 188 height 195
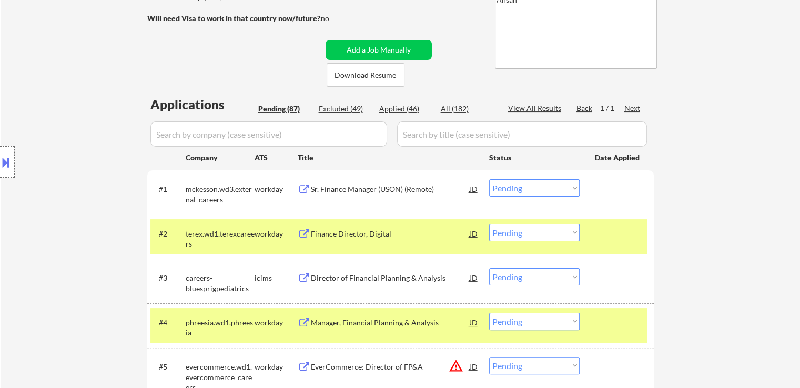
scroll to position [210, 0]
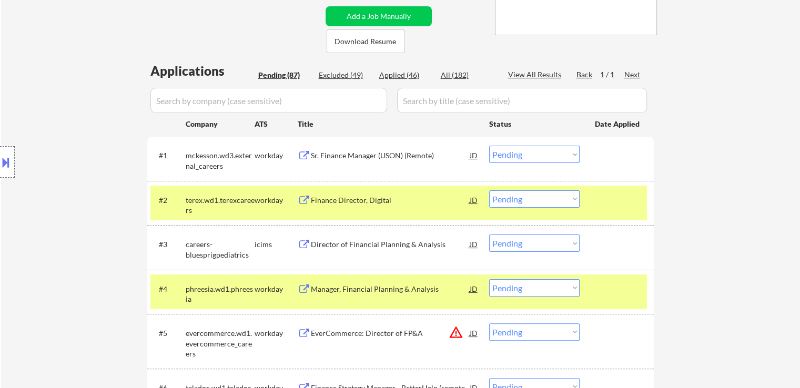
click at [81, 194] on div "Location Inclusions: [GEOGRAPHIC_DATA], [GEOGRAPHIC_DATA] [GEOGRAPHIC_DATA], [G…" at bounding box center [94, 162] width 188 height 195
click at [76, 181] on div "Location Inclusions: [GEOGRAPHIC_DATA], [GEOGRAPHIC_DATA] [GEOGRAPHIC_DATA], [G…" at bounding box center [94, 162] width 188 height 195
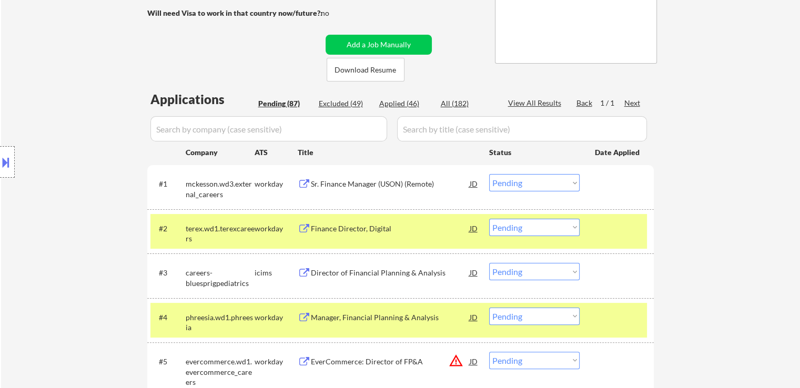
scroll to position [158, 0]
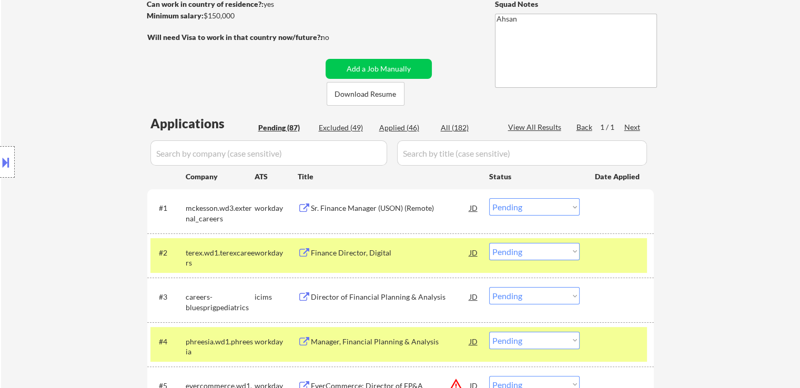
click at [77, 182] on div "Location Inclusions: [GEOGRAPHIC_DATA], [GEOGRAPHIC_DATA] [GEOGRAPHIC_DATA], [G…" at bounding box center [94, 162] width 188 height 195
drag, startPoint x: 77, startPoint y: 182, endPoint x: 79, endPoint y: 176, distance: 6.2
click at [78, 177] on div "Location Inclusions: [GEOGRAPHIC_DATA], [GEOGRAPHIC_DATA] [GEOGRAPHIC_DATA], [G…" at bounding box center [94, 162] width 188 height 195
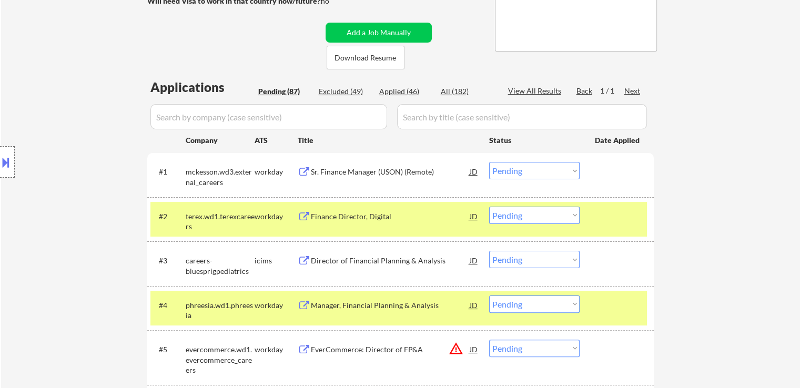
scroll to position [210, 0]
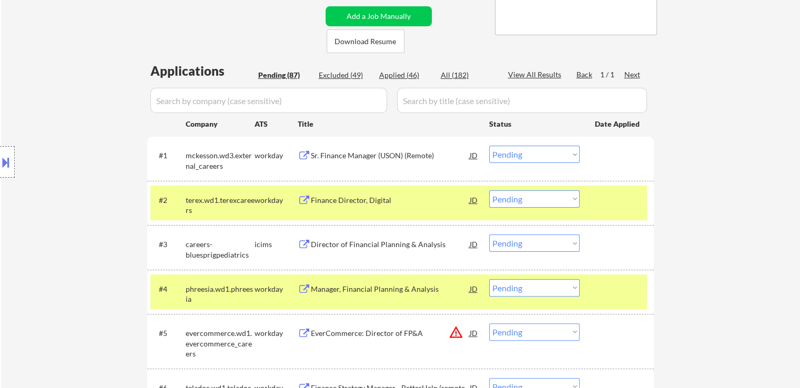
click at [82, 171] on div "Location Inclusions: [GEOGRAPHIC_DATA], [GEOGRAPHIC_DATA] [GEOGRAPHIC_DATA], [G…" at bounding box center [94, 162] width 188 height 195
click at [84, 171] on div "Location Inclusions: [GEOGRAPHIC_DATA], [GEOGRAPHIC_DATA] [GEOGRAPHIC_DATA], [G…" at bounding box center [94, 162] width 188 height 195
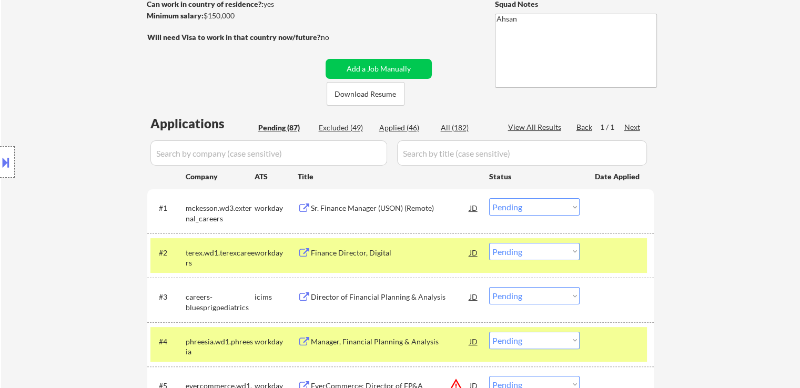
click at [87, 170] on div "Location Inclusions: [GEOGRAPHIC_DATA], [GEOGRAPHIC_DATA] [GEOGRAPHIC_DATA], [G…" at bounding box center [94, 162] width 188 height 195
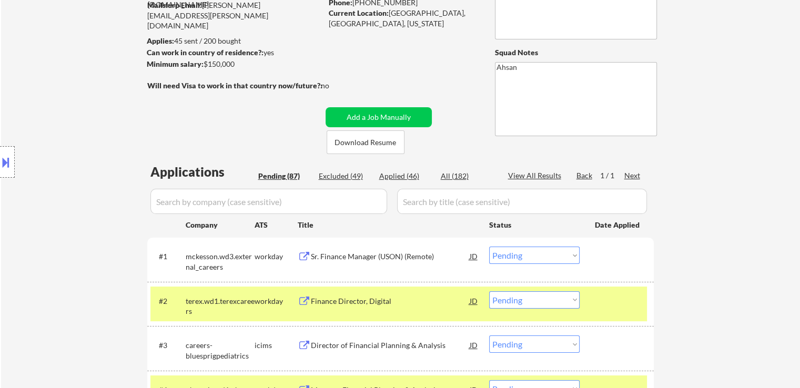
scroll to position [53, 0]
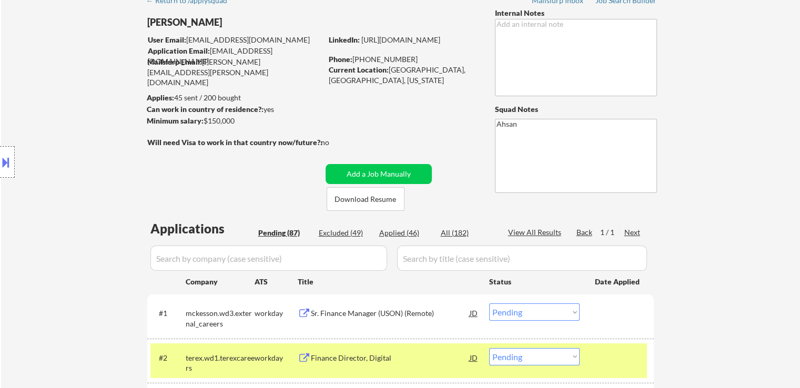
click at [87, 170] on div "Location Inclusions: [GEOGRAPHIC_DATA], [GEOGRAPHIC_DATA] [GEOGRAPHIC_DATA], [G…" at bounding box center [94, 162] width 188 height 195
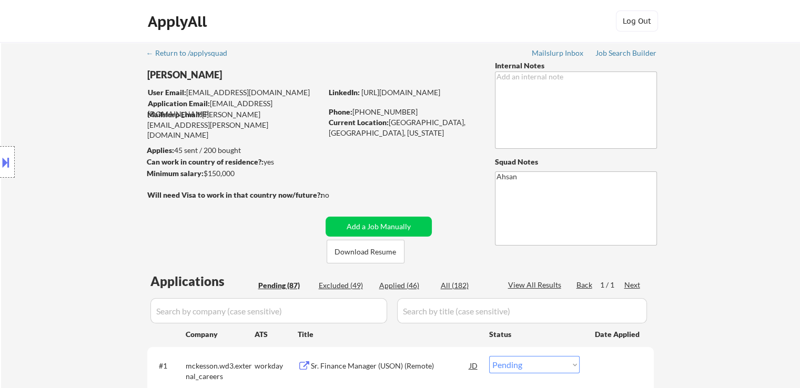
click at [87, 168] on div "Location Inclusions: [GEOGRAPHIC_DATA], [GEOGRAPHIC_DATA] [GEOGRAPHIC_DATA], [G…" at bounding box center [94, 162] width 188 height 195
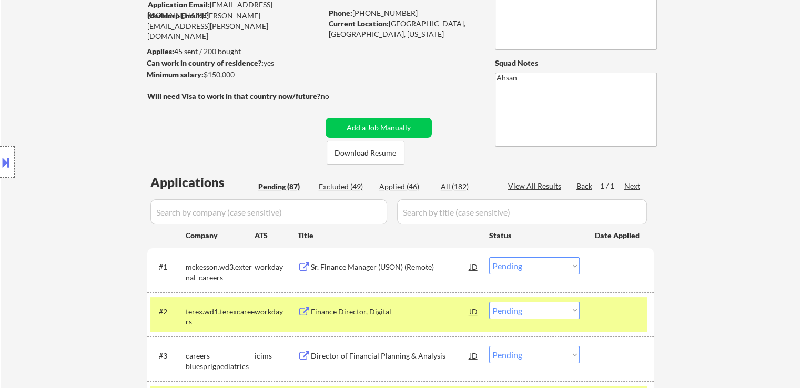
scroll to position [105, 0]
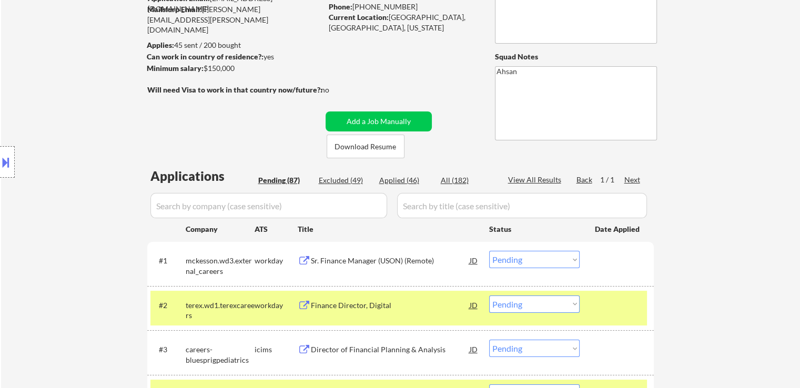
drag, startPoint x: 50, startPoint y: 216, endPoint x: 58, endPoint y: 213, distance: 9.2
click at [57, 213] on div "Location Inclusions: [GEOGRAPHIC_DATA], [GEOGRAPHIC_DATA] [GEOGRAPHIC_DATA], [G…" at bounding box center [94, 162] width 188 height 195
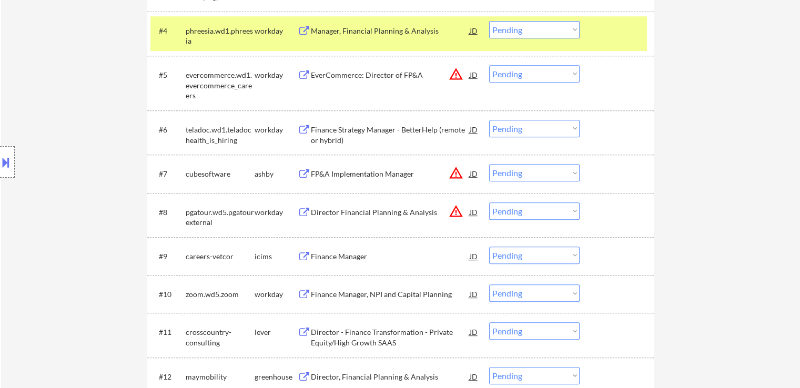
scroll to position [526, 0]
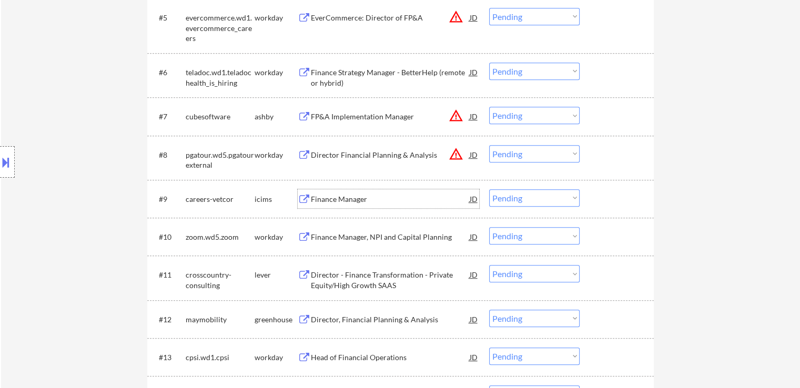
click at [327, 200] on div "Finance Manager" at bounding box center [390, 199] width 159 height 11
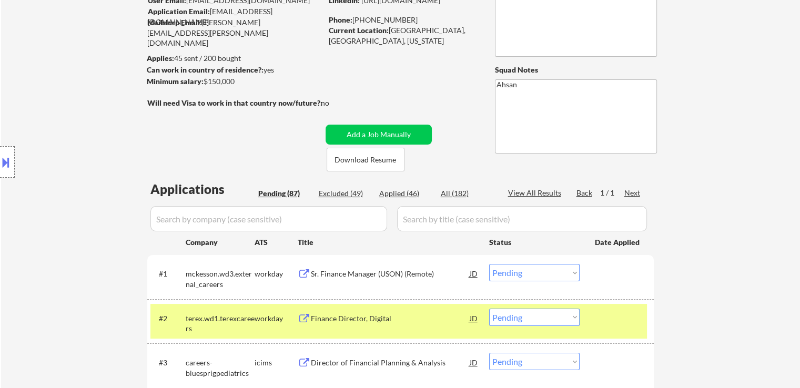
scroll to position [105, 0]
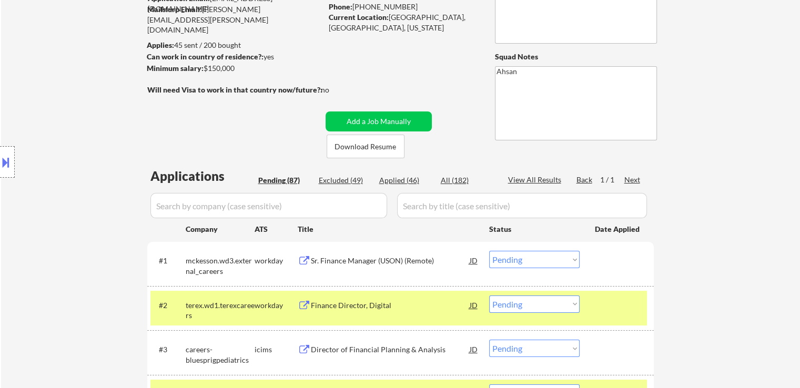
drag, startPoint x: 57, startPoint y: 244, endPoint x: 78, endPoint y: 233, distance: 23.3
click at [61, 240] on div "Location Inclusions: [GEOGRAPHIC_DATA], [GEOGRAPHIC_DATA] [GEOGRAPHIC_DATA], [G…" at bounding box center [94, 162] width 188 height 195
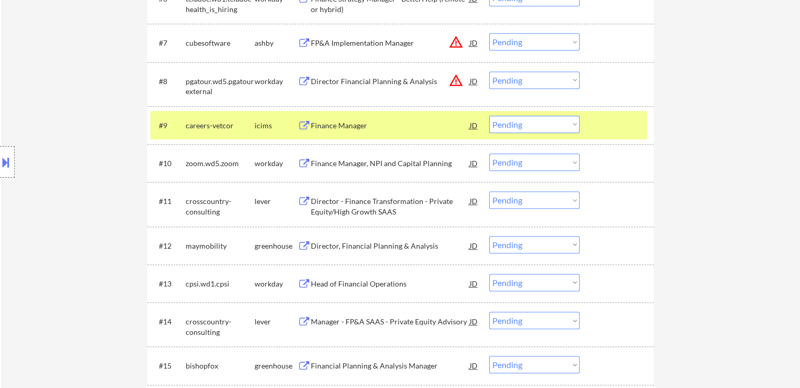
scroll to position [631, 0]
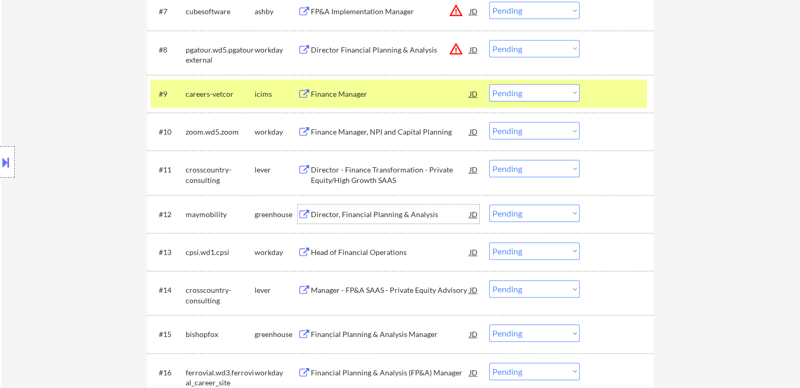
click at [328, 211] on div "Director, Financial Planning & Analysis" at bounding box center [390, 214] width 159 height 11
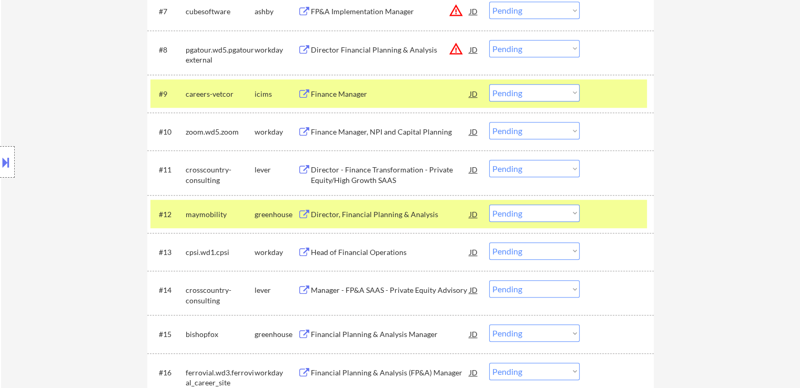
click at [507, 213] on select "Choose an option... Pending Applied Excluded (Questions) Excluded (Expired) Exc…" at bounding box center [534, 213] width 91 height 17
click at [489, 205] on select "Choose an option... Pending Applied Excluded (Questions) Excluded (Expired) Exc…" at bounding box center [534, 213] width 91 height 17
select select ""pending""
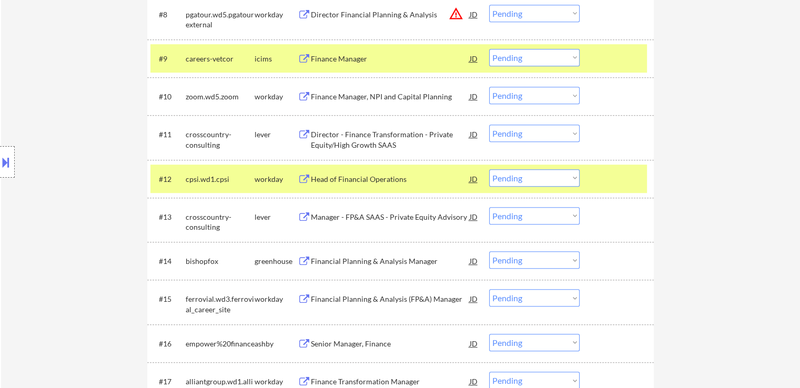
scroll to position [684, 0]
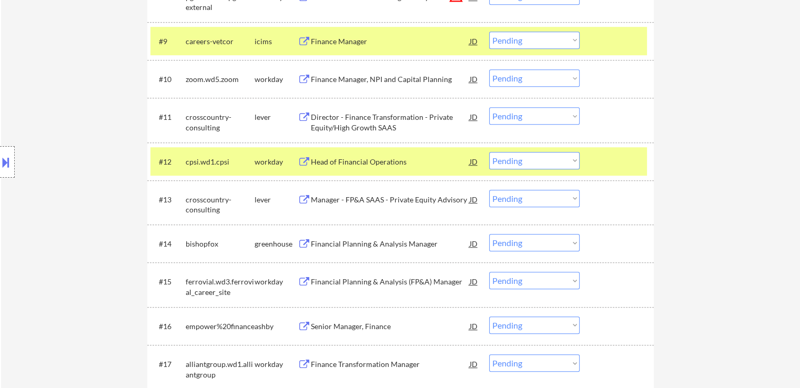
click at [349, 245] on div "Financial Planning & Analysis Manager" at bounding box center [390, 244] width 159 height 11
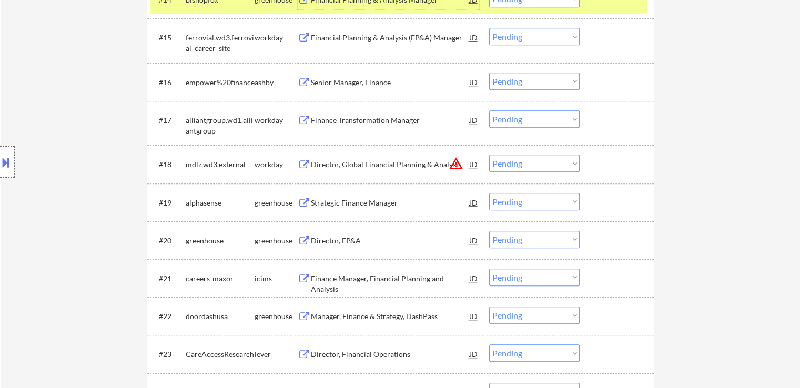
scroll to position [947, 0]
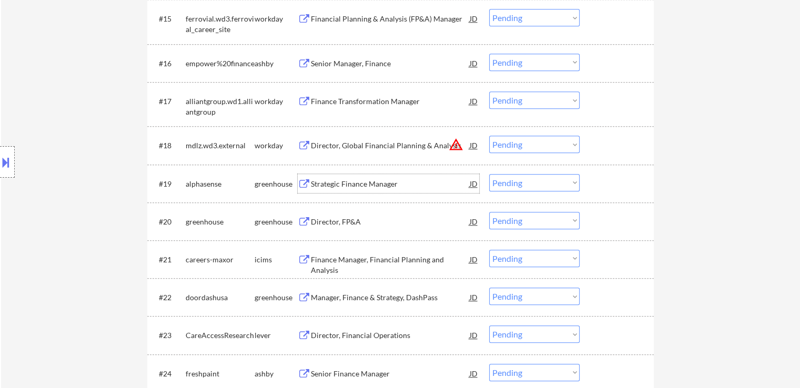
click at [330, 185] on div "Strategic Finance Manager" at bounding box center [390, 184] width 159 height 11
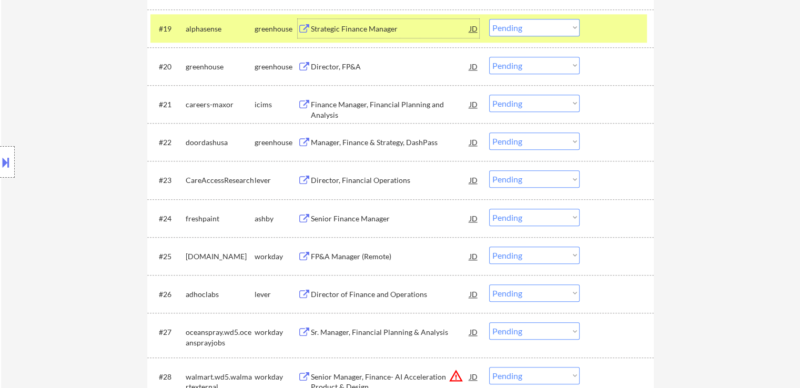
scroll to position [1105, 0]
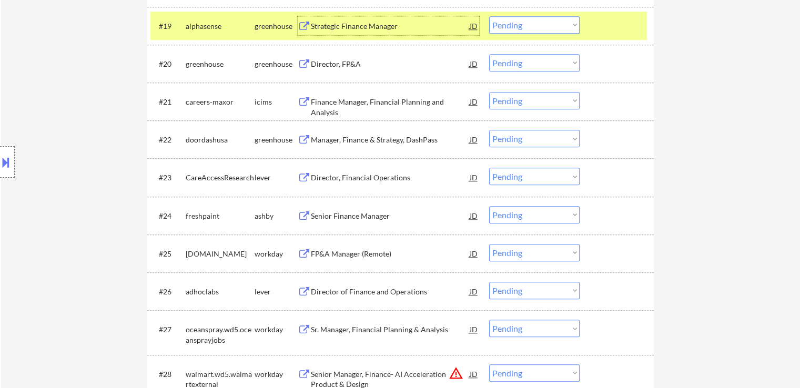
click at [346, 64] on div "Director, FP&A" at bounding box center [390, 64] width 159 height 11
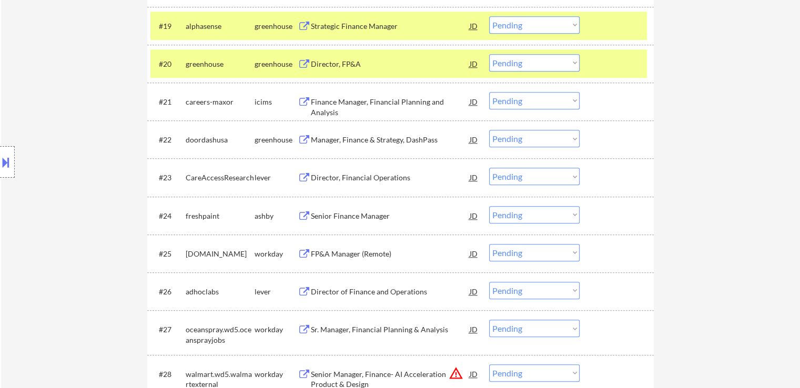
scroll to position [734, 0]
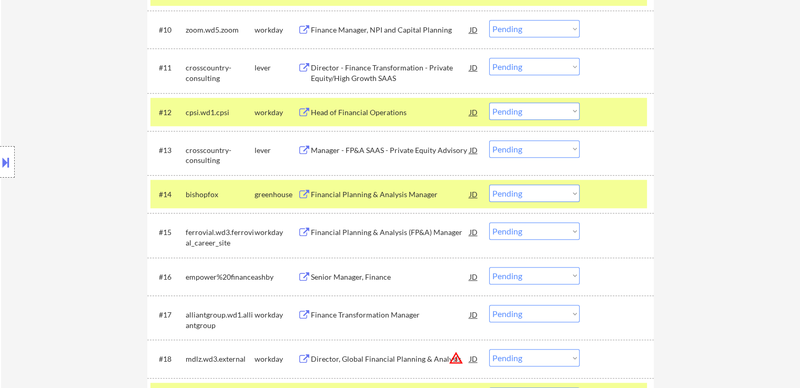
click at [534, 193] on select "Choose an option... Pending Applied Excluded (Questions) Excluded (Expired) Exc…" at bounding box center [534, 193] width 91 height 17
click at [489, 185] on select "Choose an option... Pending Applied Excluded (Questions) Excluded (Expired) Exc…" at bounding box center [534, 193] width 91 height 17
select select ""pending""
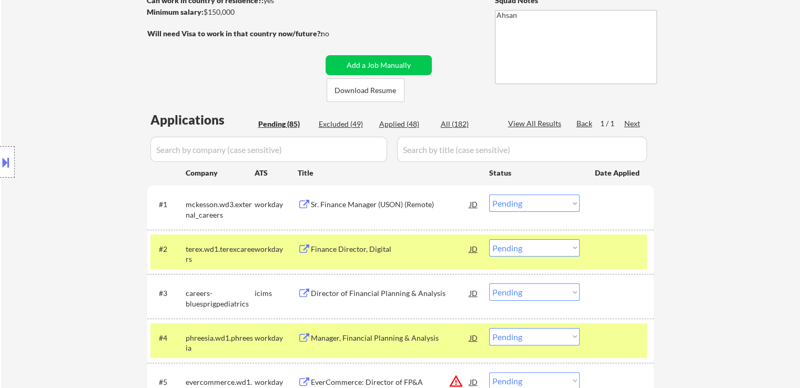
scroll to position [0, 0]
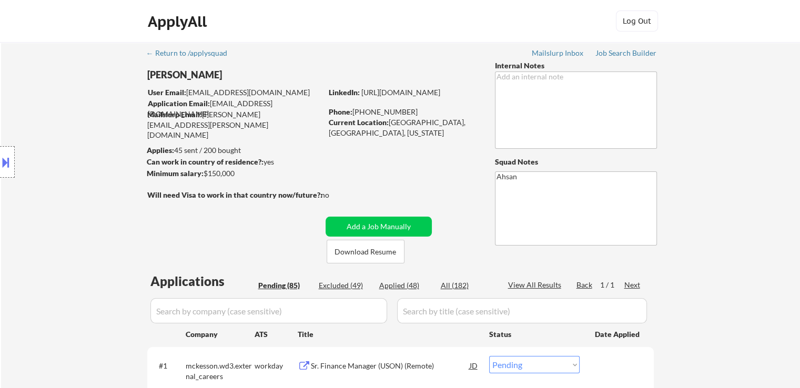
drag, startPoint x: 369, startPoint y: 158, endPoint x: 366, endPoint y: 163, distance: 5.6
drag, startPoint x: 185, startPoint y: 202, endPoint x: 182, endPoint y: 196, distance: 6.6
click at [185, 202] on div "Location Inclusions: [GEOGRAPHIC_DATA], [GEOGRAPHIC_DATA] [GEOGRAPHIC_DATA], [G…" at bounding box center [94, 162] width 188 height 195
